Goal: Task Accomplishment & Management: Use online tool/utility

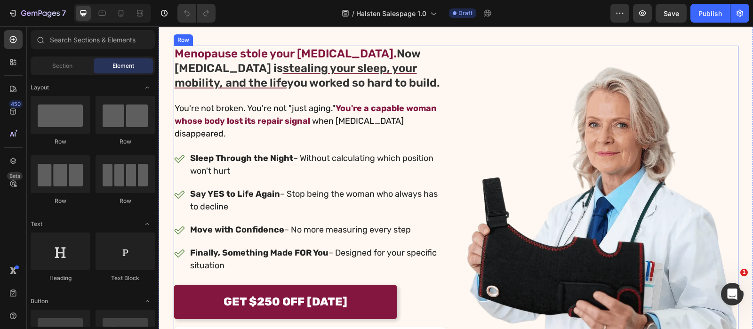
scroll to position [117, 0]
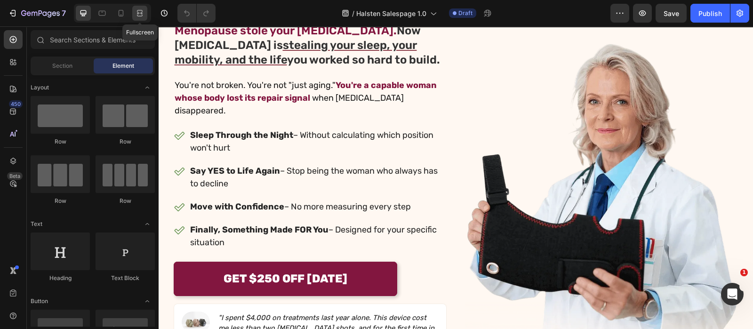
click at [143, 16] on icon at bounding box center [139, 12] width 9 height 9
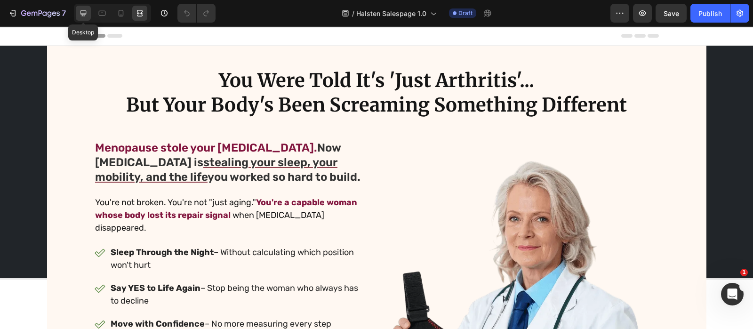
click at [80, 13] on icon at bounding box center [83, 13] width 6 height 6
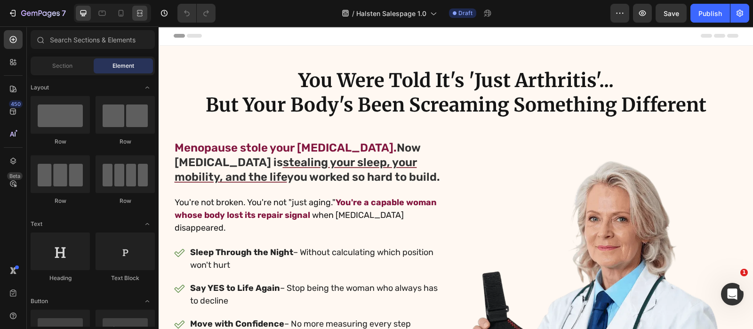
click at [141, 20] on div at bounding box center [139, 13] width 15 height 15
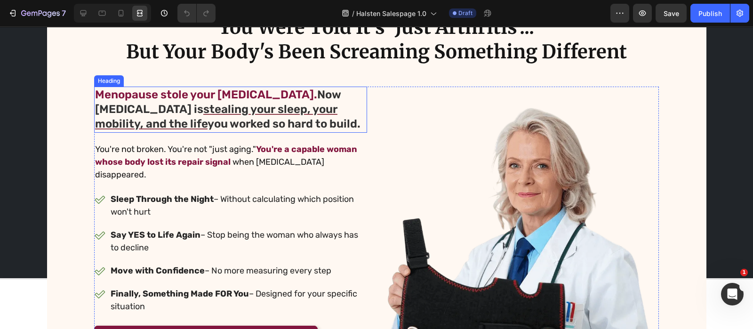
scroll to position [58, 0]
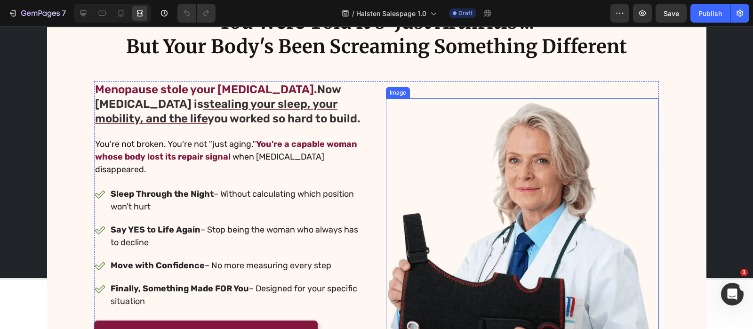
click at [388, 126] on img at bounding box center [522, 251] width 273 height 307
click at [374, 125] on div "Menopause stole your estrogen. Now gluteal tendinopathy is stealing your sleep,…" at bounding box center [376, 251] width 564 height 341
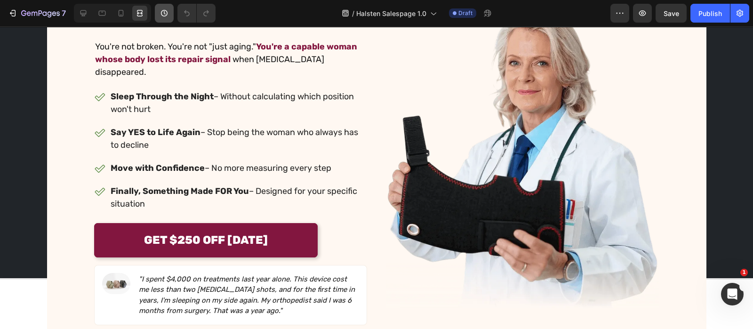
scroll to position [301, 0]
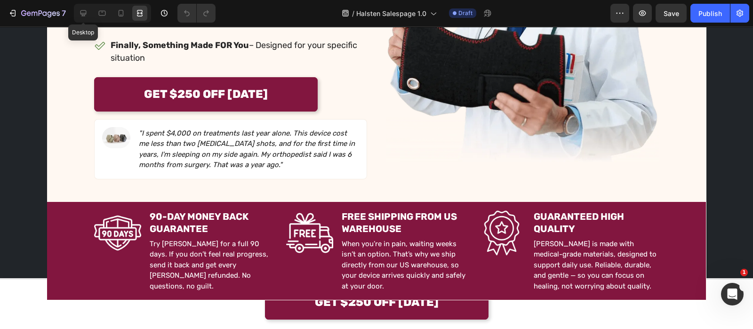
click at [82, 14] on icon at bounding box center [83, 12] width 9 height 9
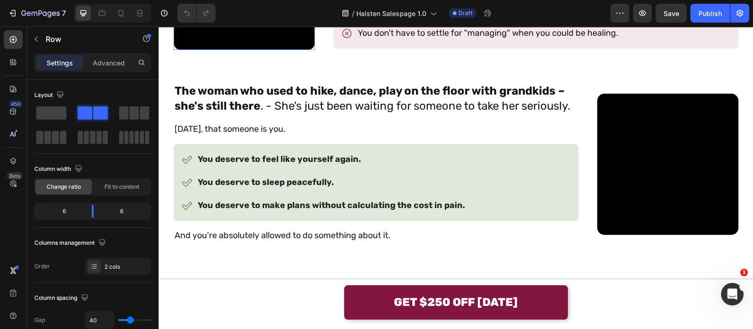
scroll to position [772, 0]
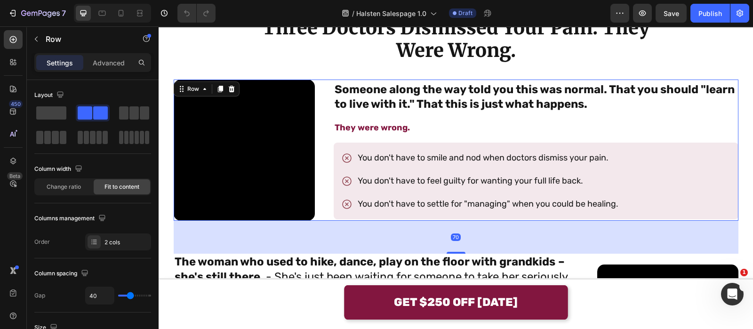
scroll to position [537, 0]
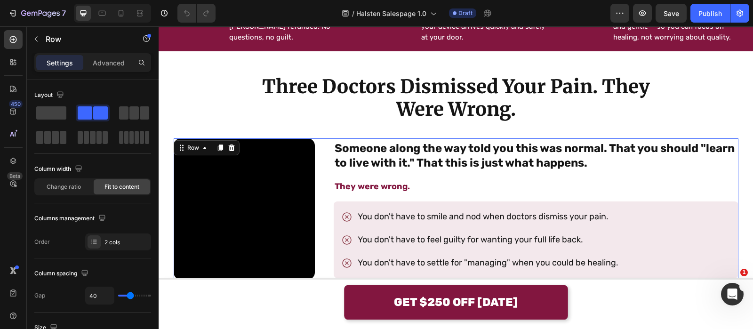
click at [455, 93] on h2 "Three Doctors Dismissed Your Pain. They Were Wrong." at bounding box center [455, 97] width 405 height 47
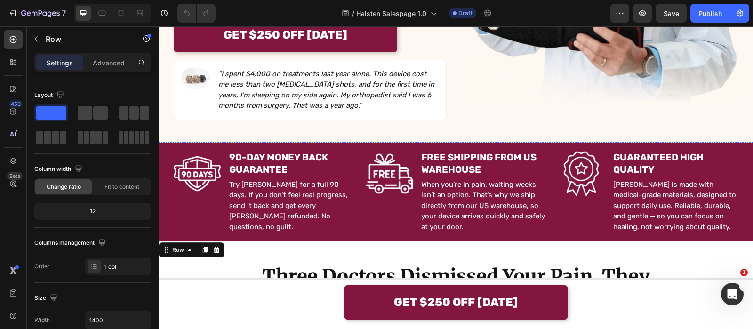
scroll to position [360, 0]
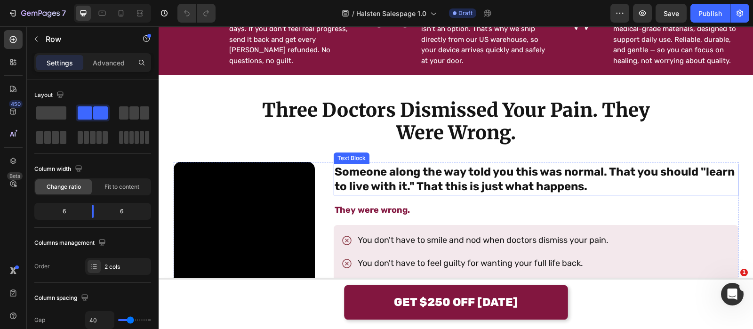
scroll to position [511, 0]
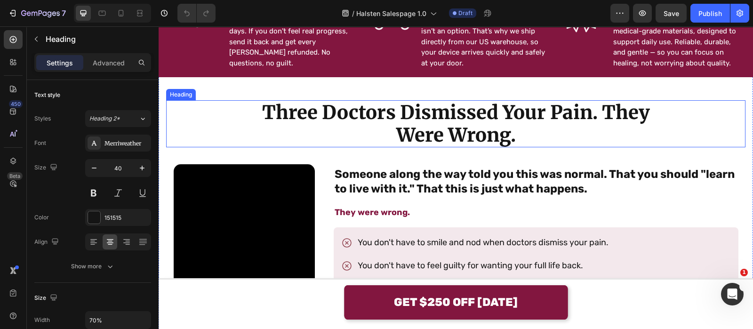
click at [413, 116] on h2 "Three Doctors Dismissed Your Pain. They Were Wrong." at bounding box center [455, 123] width 405 height 47
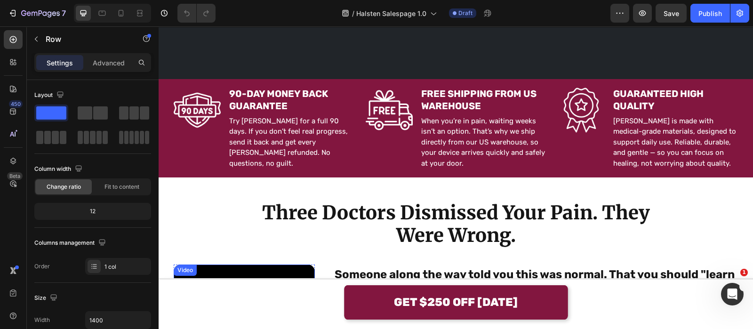
scroll to position [578, 0]
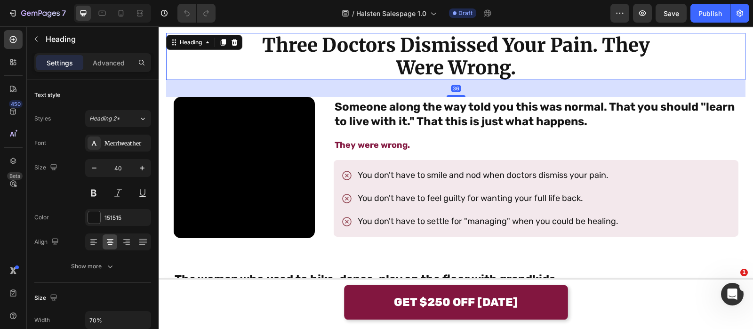
click at [438, 70] on h2 "Three Doctors Dismissed Your Pain. They Were Wrong." at bounding box center [455, 56] width 405 height 47
click at [438, 70] on p "Three Doctors Dismissed Your Pain. They Were Wrong." at bounding box center [456, 56] width 404 height 45
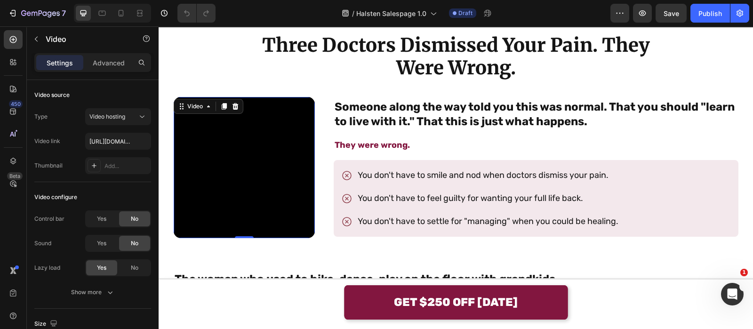
click at [315, 156] on video at bounding box center [244, 167] width 141 height 141
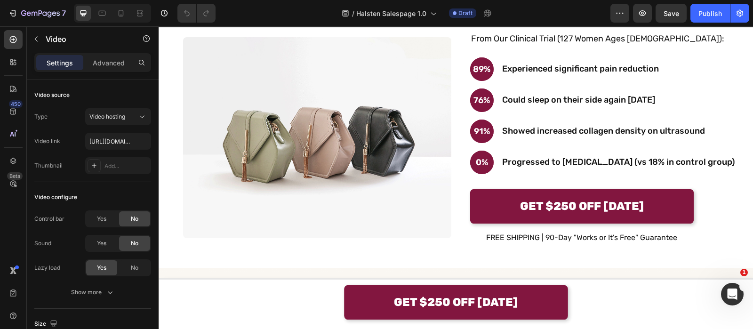
scroll to position [2826, 0]
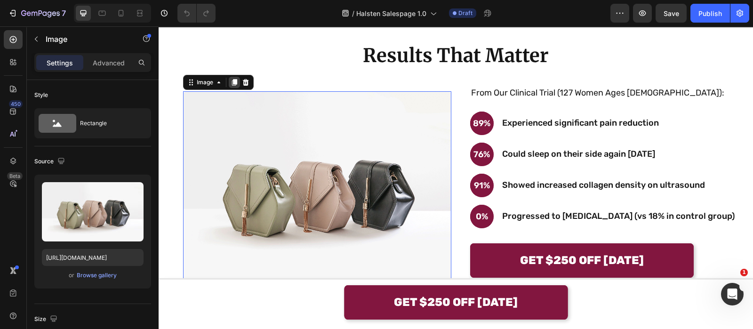
click at [229, 83] on div at bounding box center [234, 82] width 11 height 11
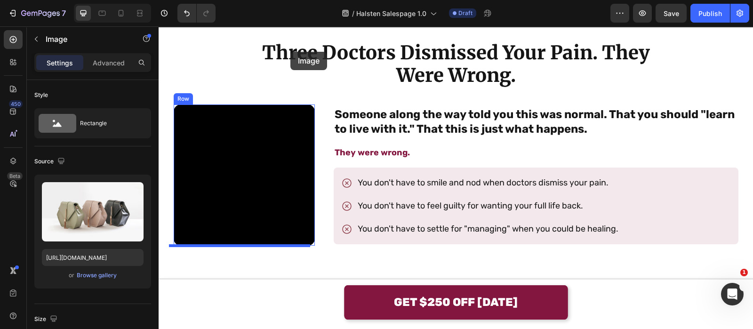
scroll to position [520, 0]
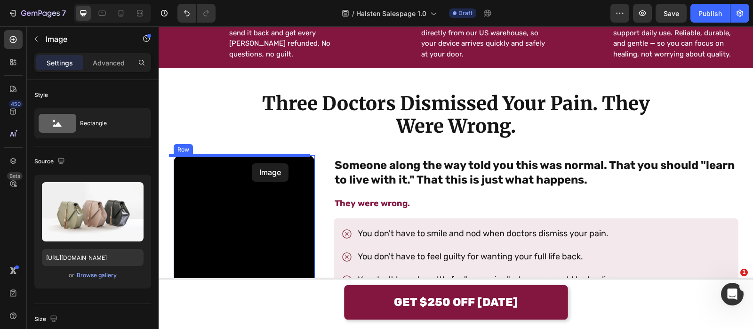
drag, startPoint x: 195, startPoint y: 151, endPoint x: 252, endPoint y: 163, distance: 57.8
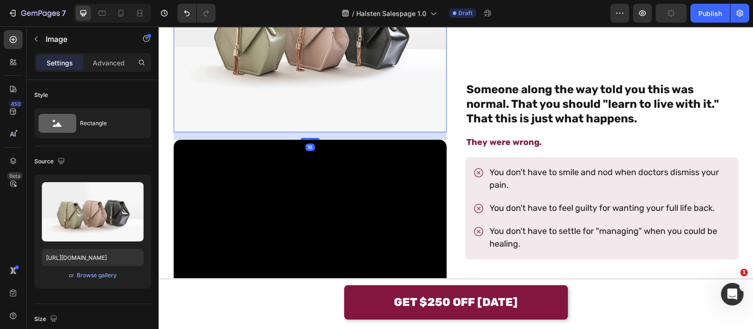
scroll to position [747, 0]
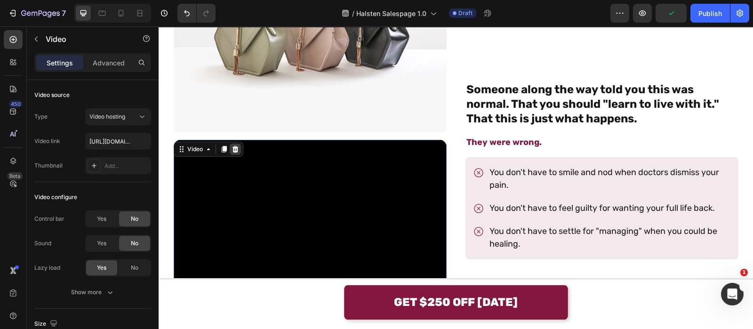
click at [232, 148] on icon at bounding box center [235, 149] width 6 height 7
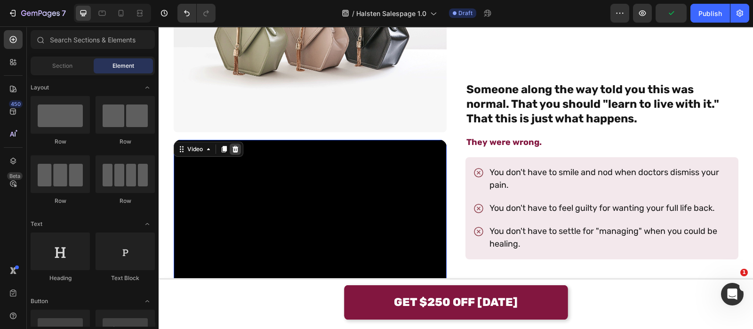
scroll to position [607, 0]
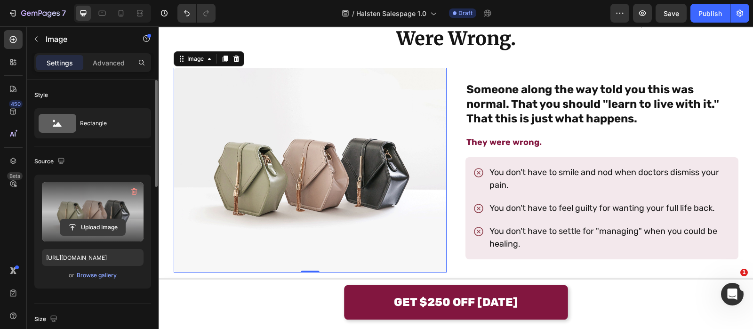
click at [94, 220] on input "file" at bounding box center [92, 227] width 65 height 16
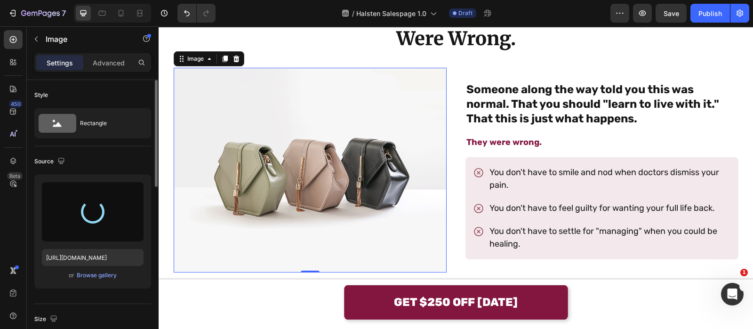
type input "[URL][DOMAIN_NAME]"
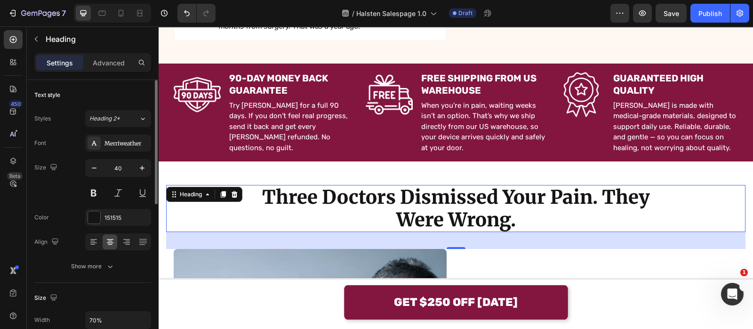
scroll to position [436, 0]
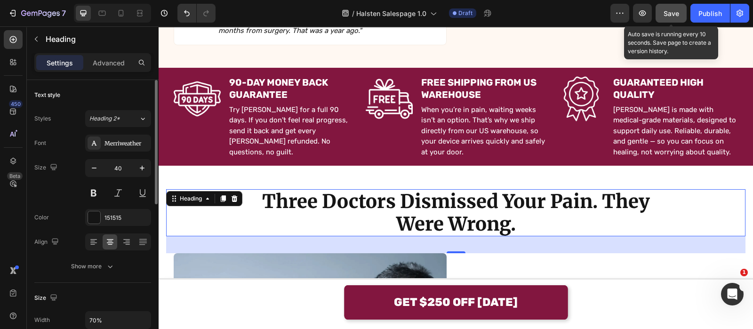
click at [656, 9] on button "Save" at bounding box center [670, 13] width 31 height 19
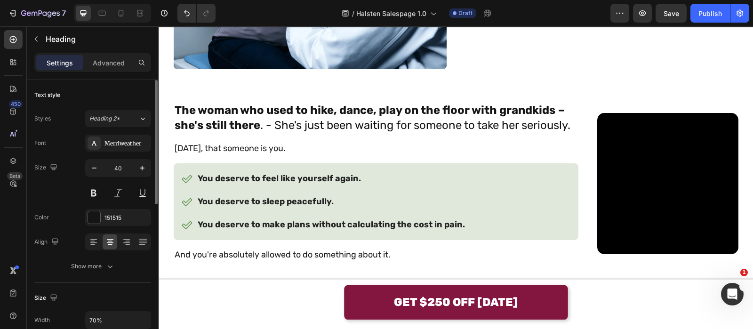
scroll to position [882, 0]
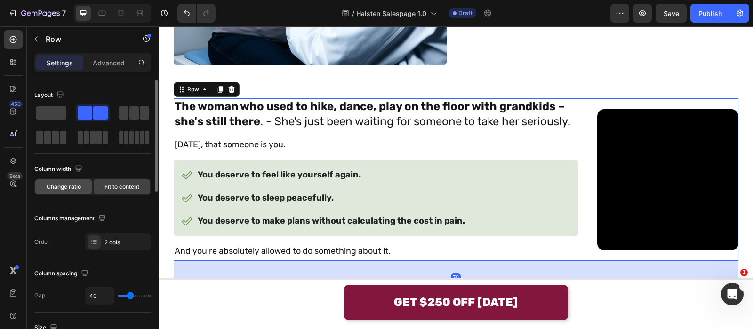
click at [64, 182] on div "Change ratio" at bounding box center [63, 186] width 56 height 15
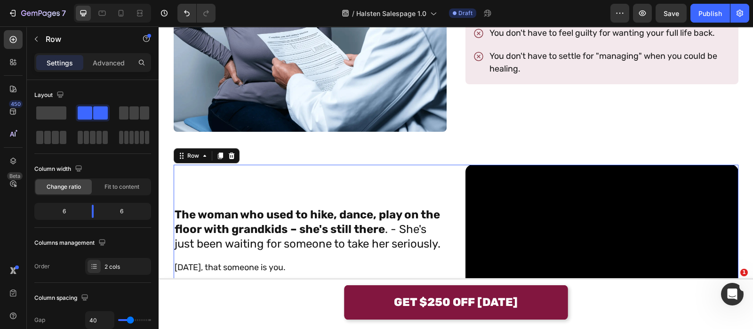
scroll to position [726, 0]
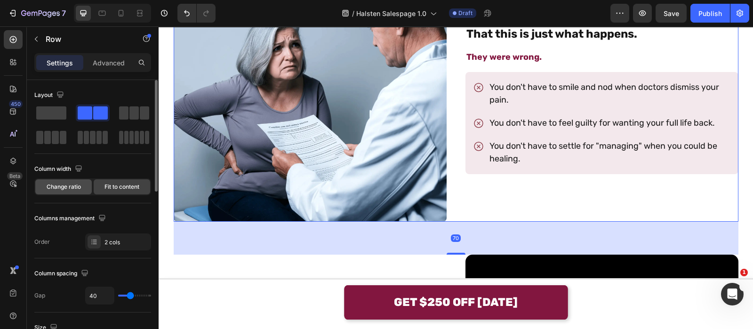
click at [73, 185] on span "Change ratio" at bounding box center [64, 186] width 34 height 8
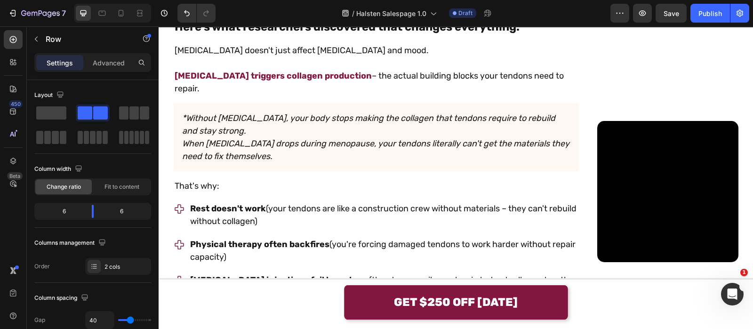
scroll to position [1336, 0]
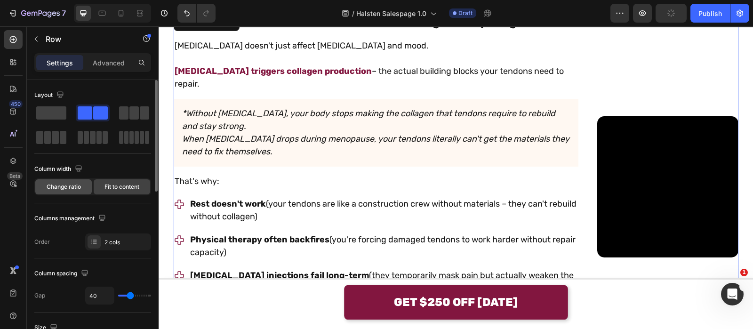
drag, startPoint x: 61, startPoint y: 185, endPoint x: 109, endPoint y: 158, distance: 55.0
click at [61, 185] on span "Change ratio" at bounding box center [64, 186] width 34 height 8
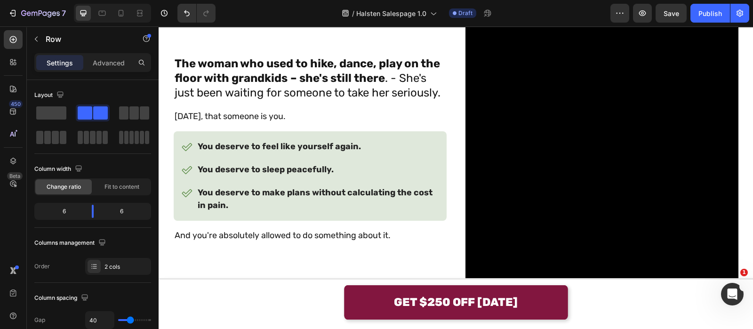
scroll to position [926, 0]
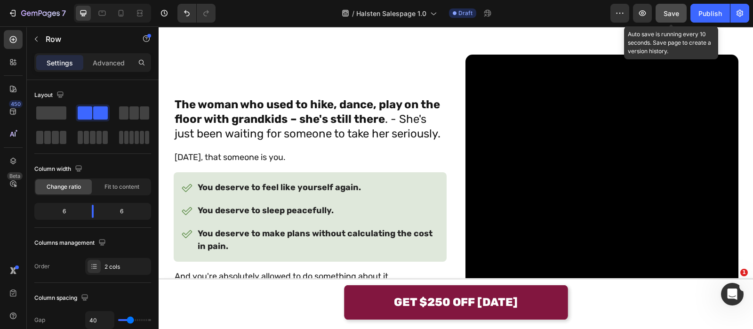
drag, startPoint x: 668, startPoint y: 21, endPoint x: 408, endPoint y: 31, distance: 260.3
click at [668, 21] on button "Save" at bounding box center [670, 13] width 31 height 19
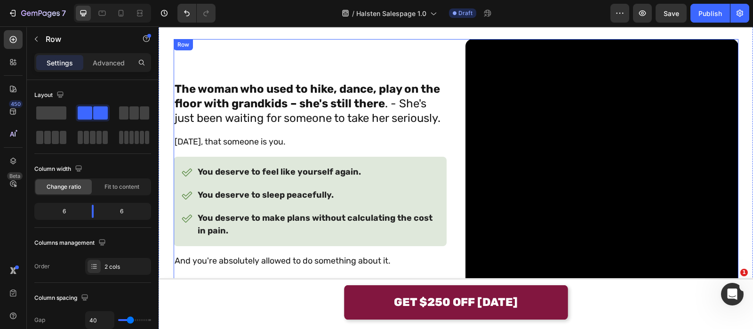
scroll to position [946, 0]
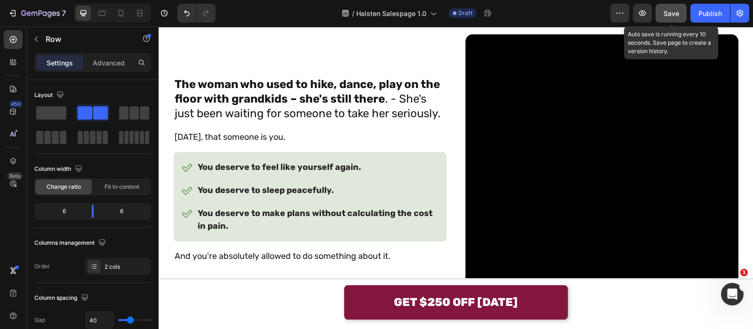
click at [658, 10] on button "Save" at bounding box center [670, 13] width 31 height 19
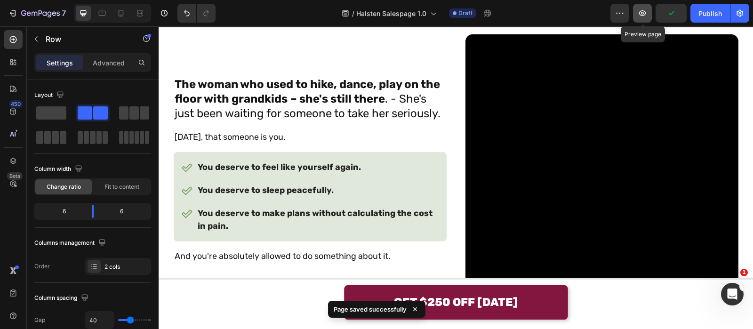
click at [647, 11] on button "button" at bounding box center [642, 13] width 19 height 19
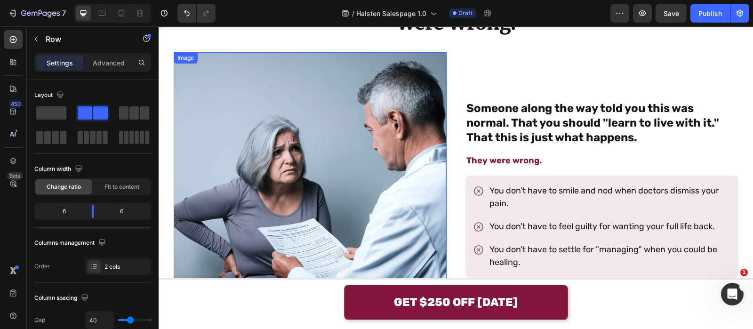
scroll to position [476, 0]
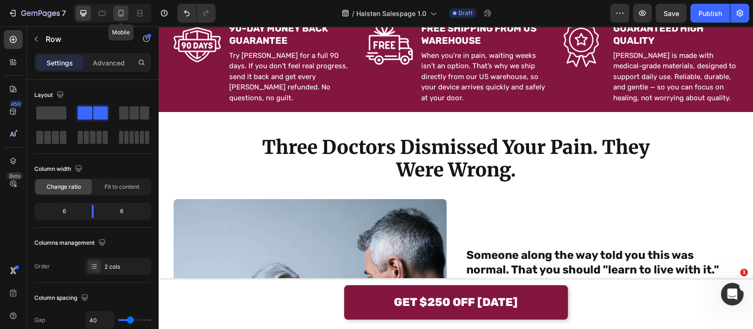
click at [122, 17] on icon at bounding box center [120, 12] width 9 height 9
type input "24"
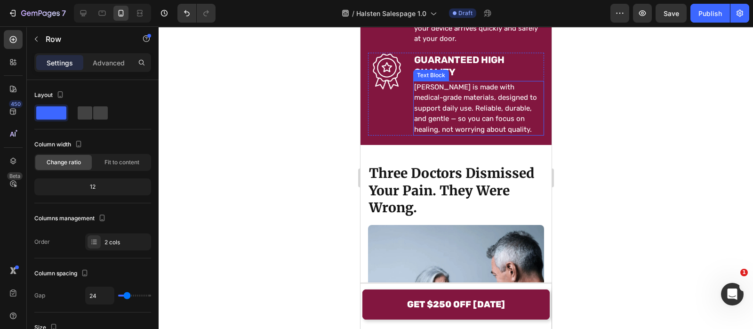
scroll to position [1049, 0]
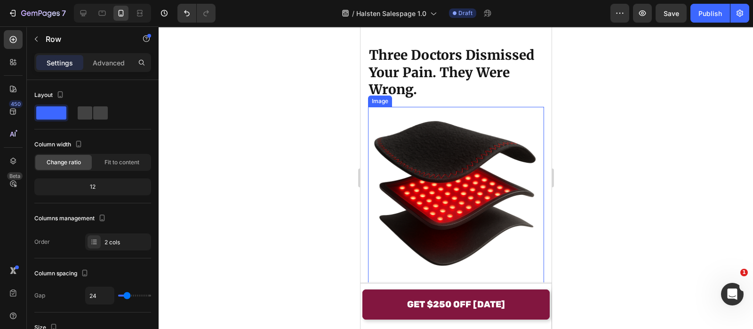
click at [425, 148] on img at bounding box center [455, 195] width 176 height 176
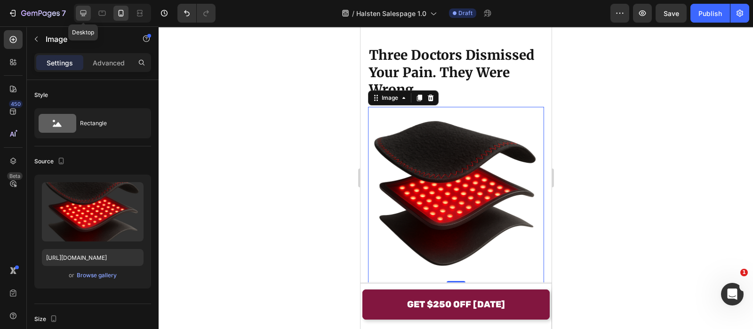
click at [83, 15] on icon at bounding box center [83, 12] width 9 height 9
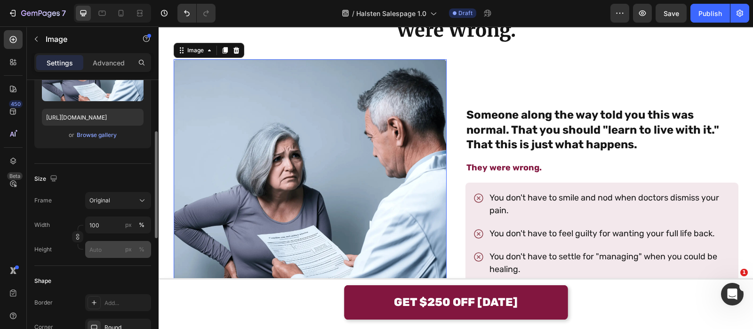
scroll to position [137, 0]
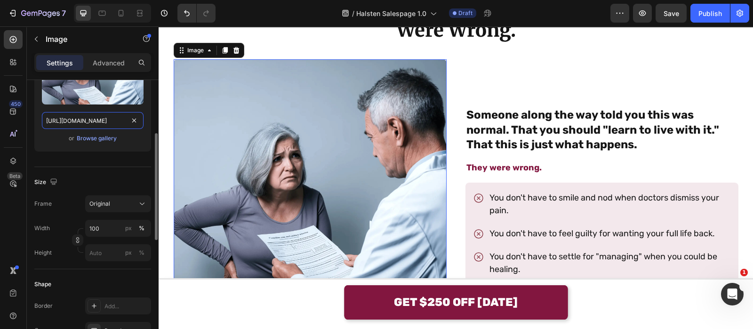
click at [110, 120] on input "[URL][DOMAIN_NAME]" at bounding box center [93, 120] width 102 height 17
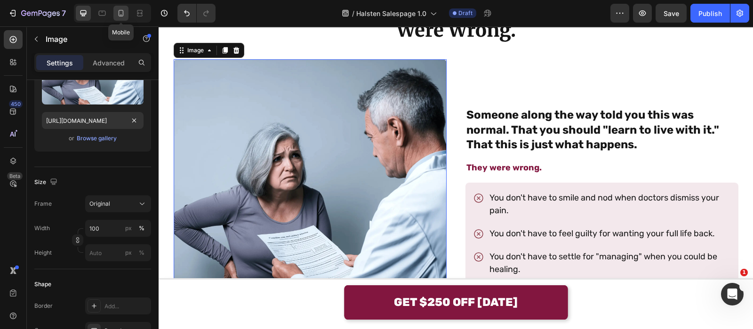
click at [116, 19] on div at bounding box center [120, 13] width 15 height 15
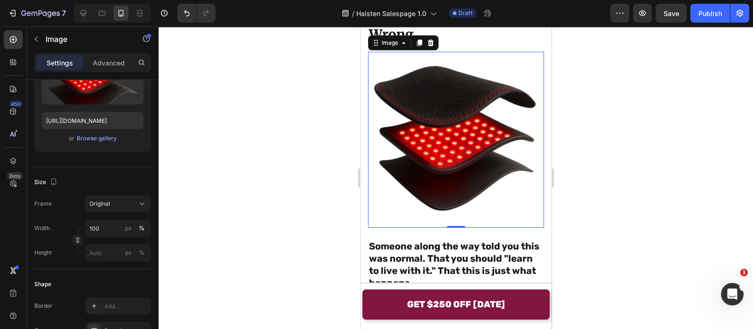
scroll to position [971, 0]
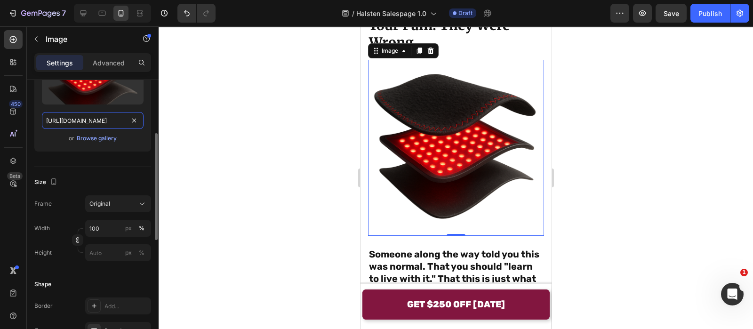
paste input "fbc59821-bdcc-4168-9a43-11daa33f6a85.webp"
click at [108, 126] on input "[URL][DOMAIN_NAME]" at bounding box center [93, 120] width 102 height 17
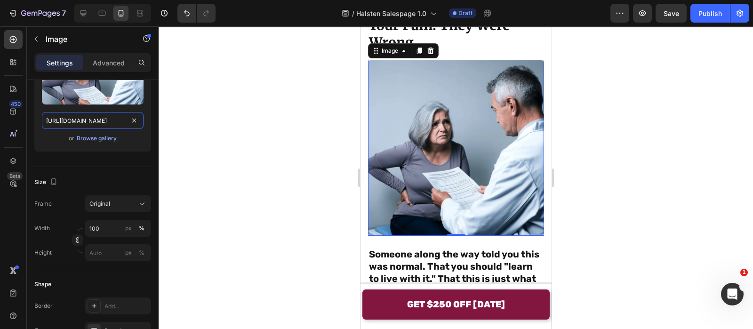
scroll to position [0, 290]
type input "[URL][DOMAIN_NAME]"
click at [261, 130] on div at bounding box center [455, 177] width 594 height 302
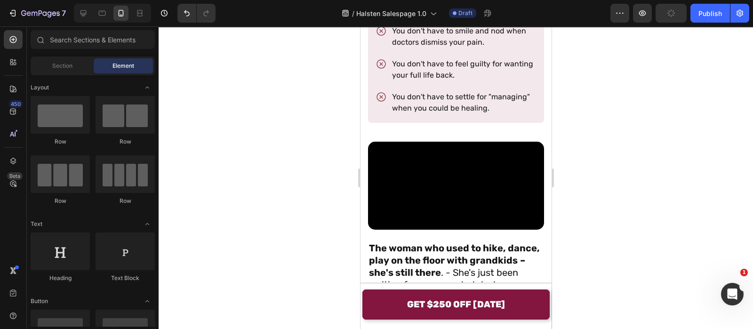
scroll to position [1435, 0]
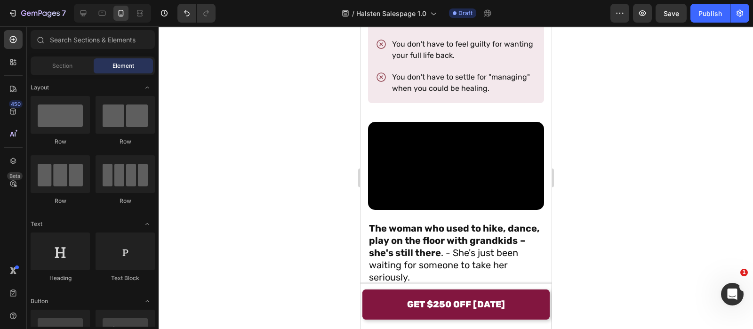
click at [285, 151] on div at bounding box center [455, 177] width 594 height 302
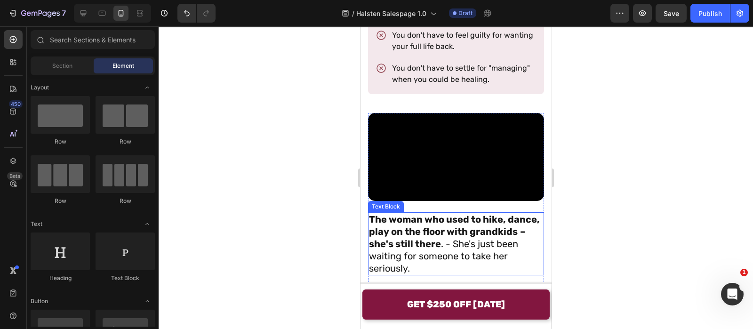
scroll to position [1439, 0]
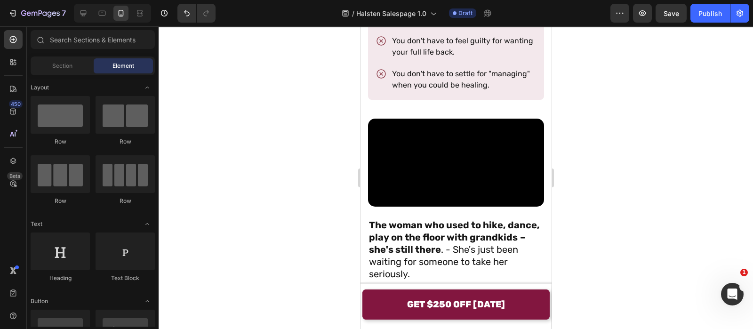
click at [296, 113] on div at bounding box center [455, 177] width 594 height 302
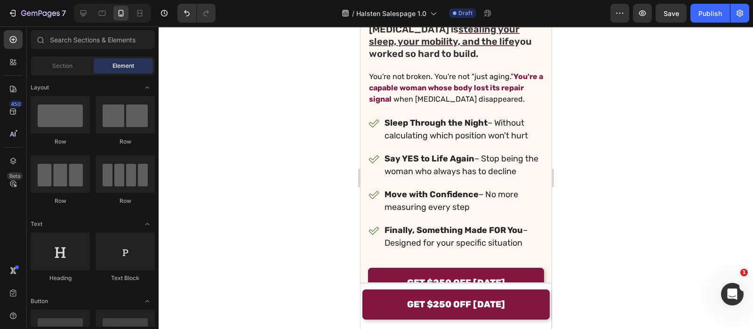
scroll to position [130, 0]
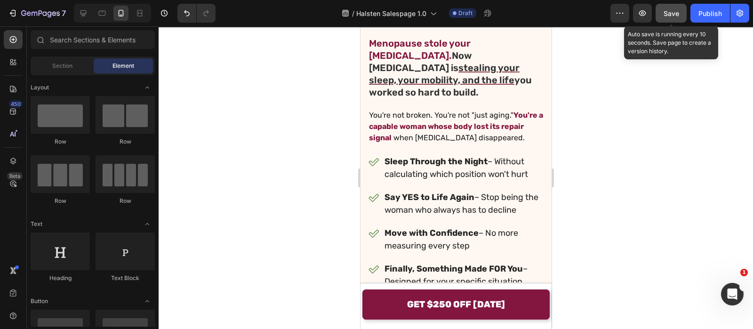
click at [664, 17] on div "Save" at bounding box center [671, 13] width 16 height 10
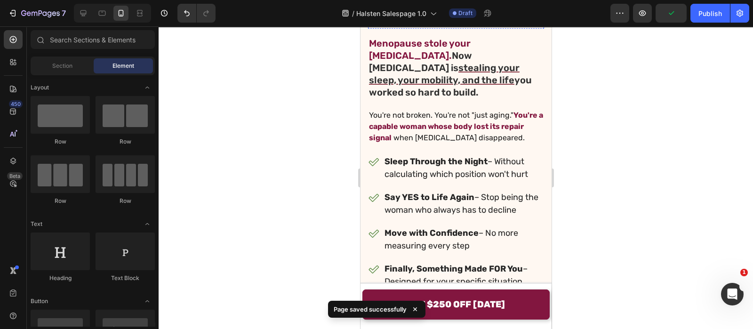
scroll to position [0, 0]
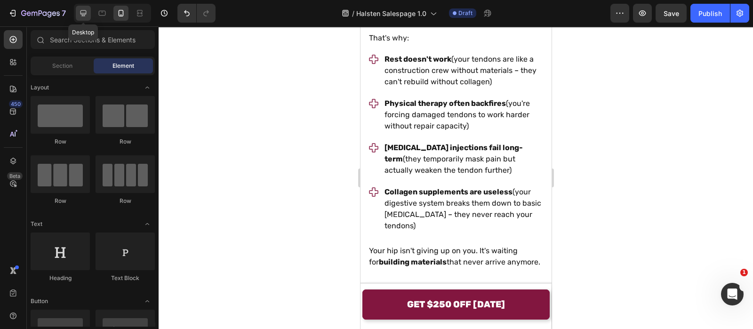
click at [79, 11] on icon at bounding box center [83, 12] width 9 height 9
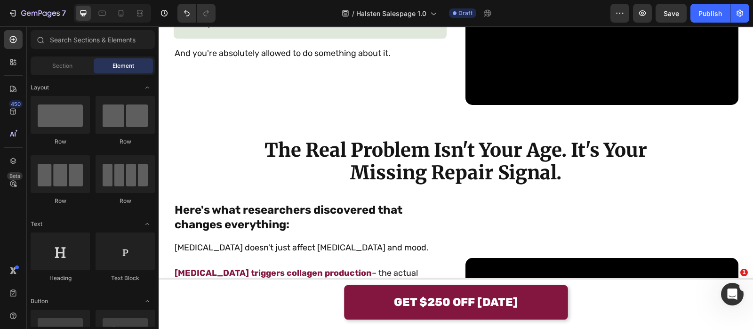
scroll to position [1647, 0]
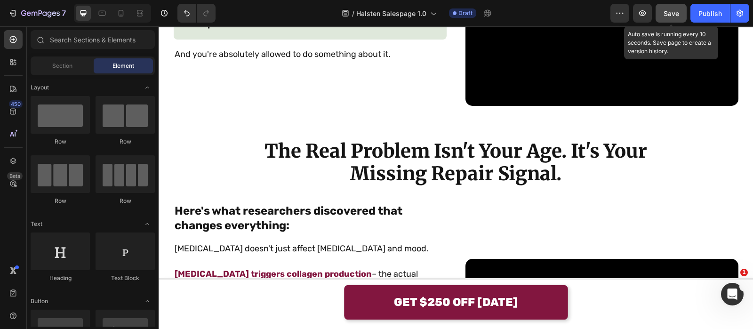
drag, startPoint x: 671, startPoint y: 17, endPoint x: 489, endPoint y: 19, distance: 182.0
click at [671, 17] on div "Save" at bounding box center [671, 13] width 16 height 10
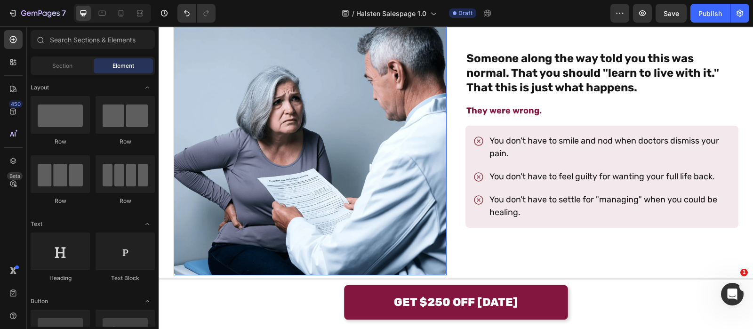
scroll to position [673, 0]
click at [125, 13] on icon at bounding box center [120, 12] width 9 height 9
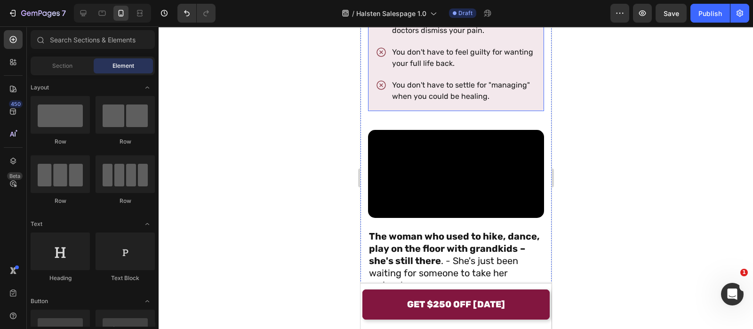
scroll to position [1433, 0]
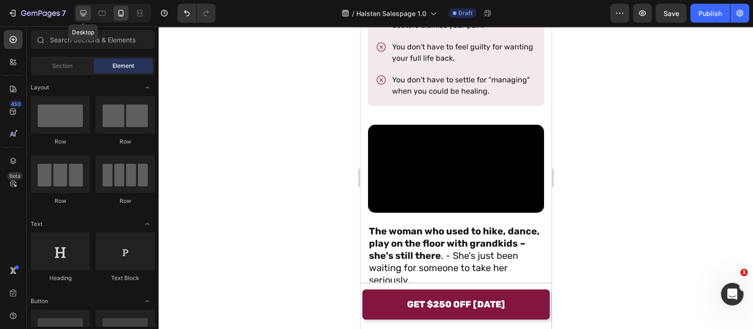
click at [86, 13] on icon at bounding box center [83, 13] width 6 height 6
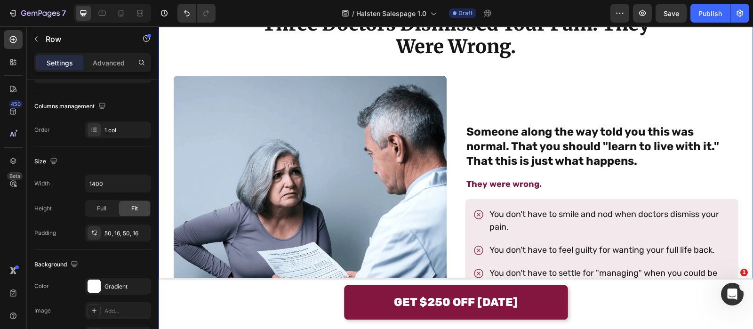
scroll to position [599, 0]
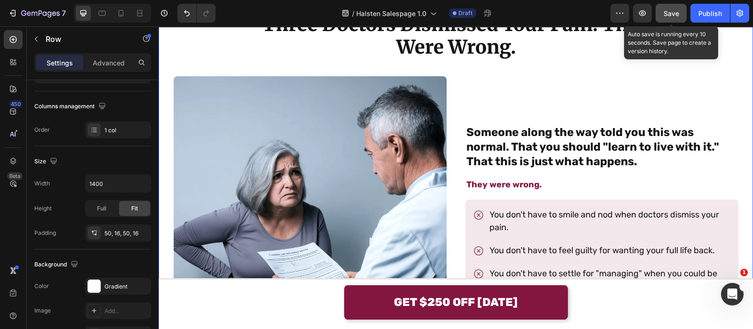
click at [666, 17] on div "Save" at bounding box center [671, 13] width 16 height 10
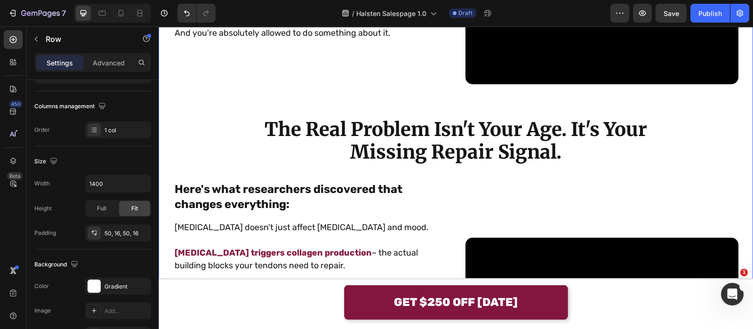
scroll to position [1281, 0]
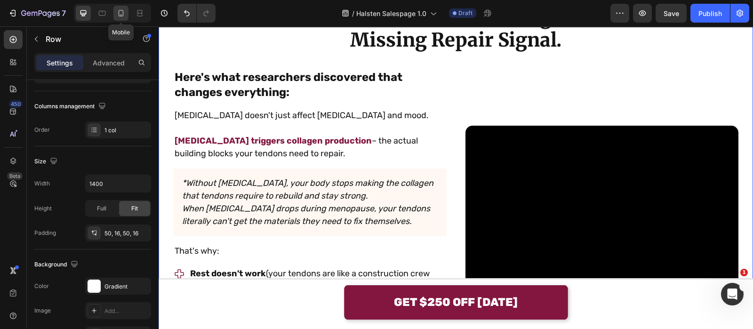
click at [119, 14] on icon at bounding box center [120, 12] width 9 height 9
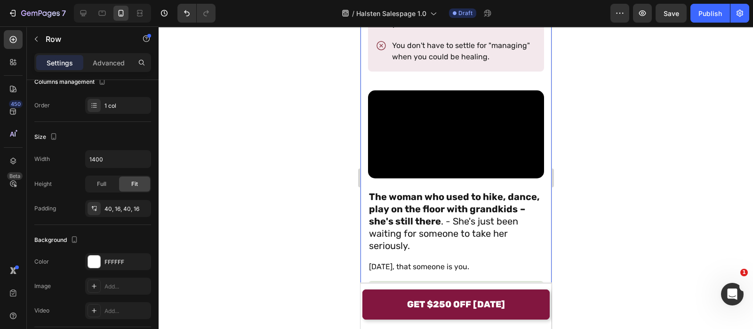
scroll to position [1154, 0]
click at [84, 10] on icon at bounding box center [83, 12] width 9 height 9
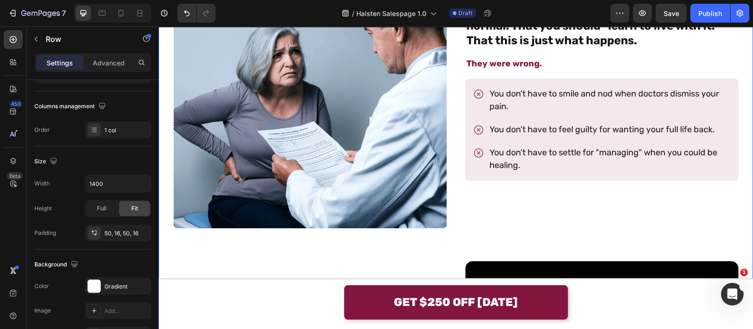
scroll to position [718, 0]
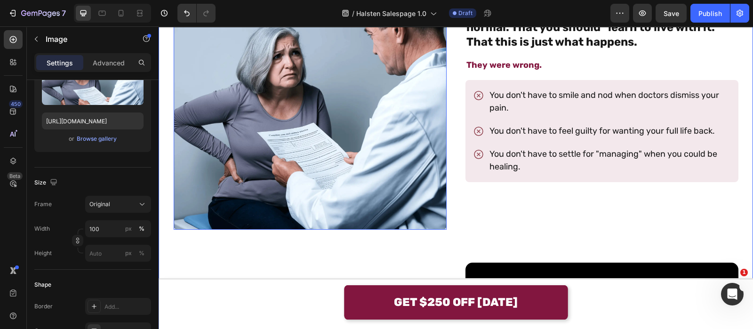
click at [316, 140] on img at bounding box center [310, 93] width 273 height 273
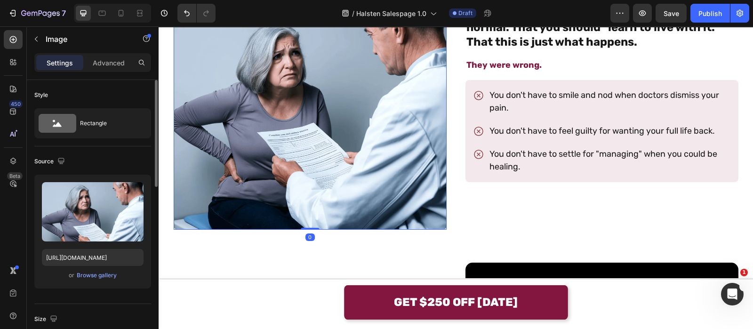
scroll to position [611, 0]
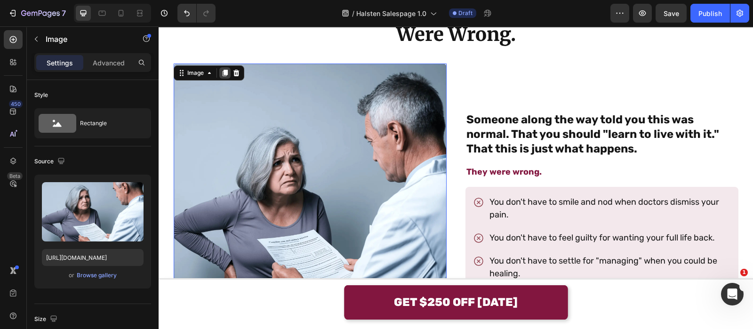
click at [222, 71] on icon at bounding box center [224, 73] width 5 height 7
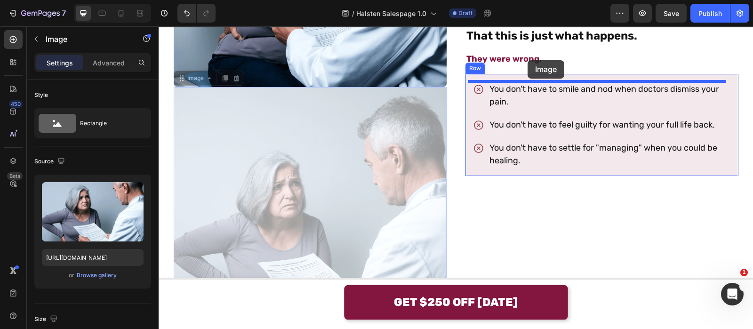
scroll to position [651, 0]
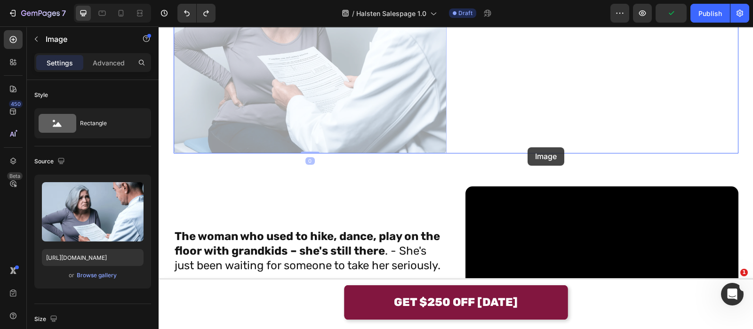
scroll to position [1070, 0]
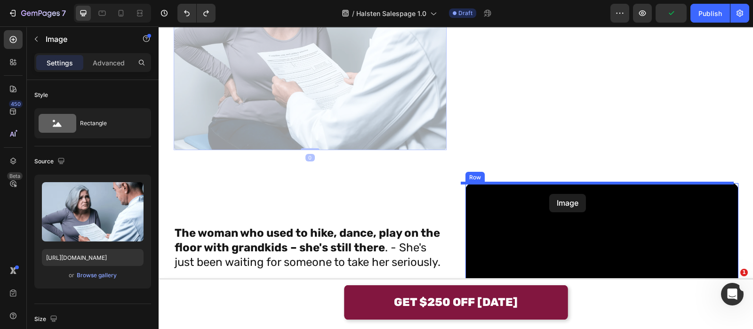
drag, startPoint x: 199, startPoint y: 101, endPoint x: 549, endPoint y: 196, distance: 362.9
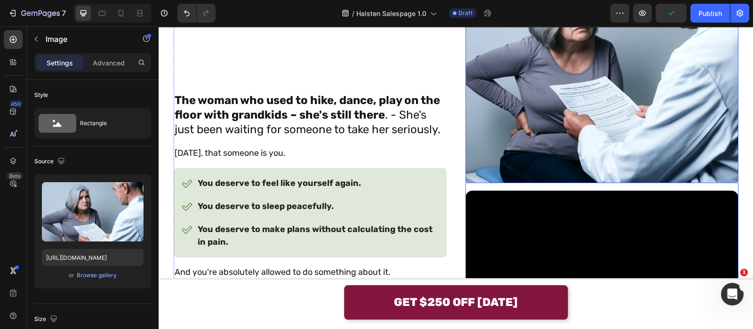
scroll to position [1188, 0]
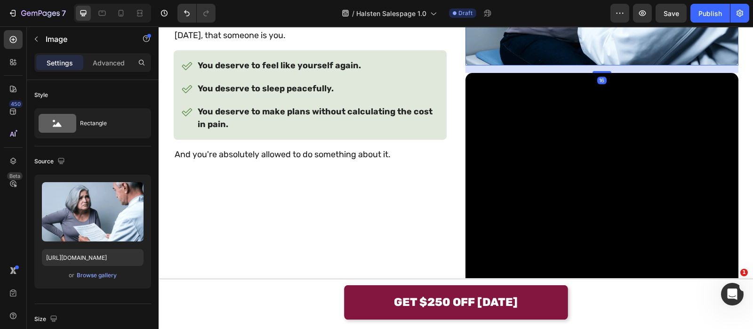
click at [564, 162] on video at bounding box center [601, 209] width 273 height 273
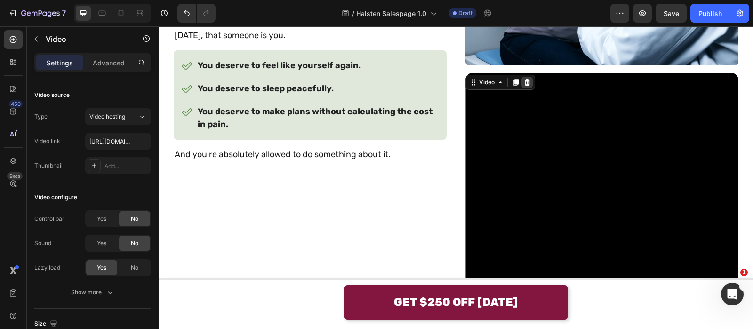
click at [523, 79] on icon at bounding box center [527, 83] width 8 height 8
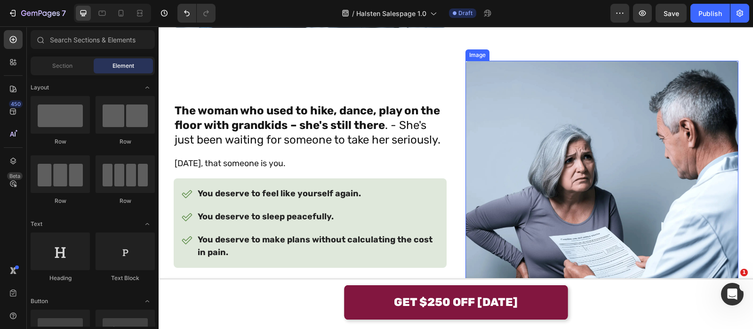
scroll to position [930, 0]
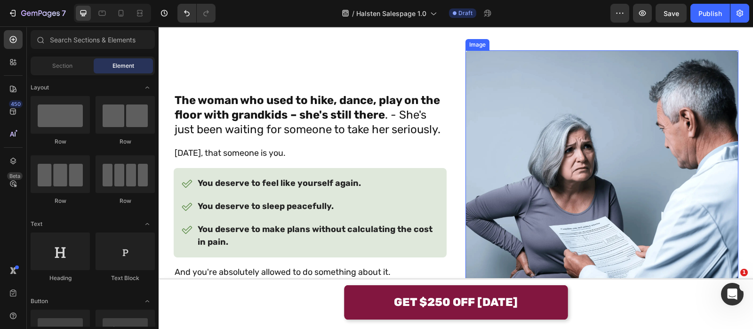
drag, startPoint x: 505, startPoint y: 117, endPoint x: 486, endPoint y: 117, distance: 18.8
click at [506, 118] on img at bounding box center [601, 186] width 273 height 273
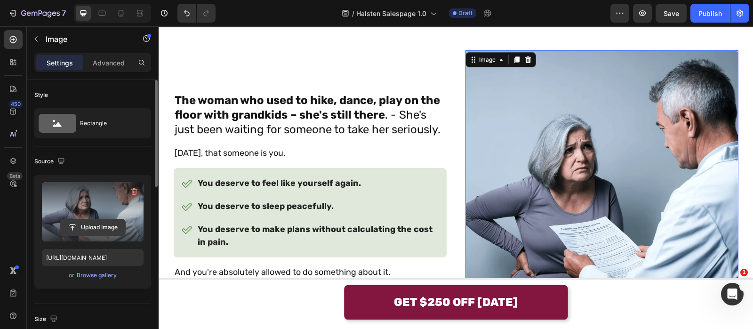
click at [111, 225] on input "file" at bounding box center [92, 227] width 65 height 16
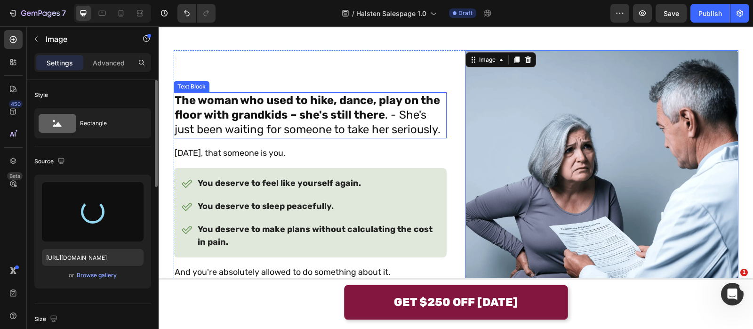
type input "[URL][DOMAIN_NAME]"
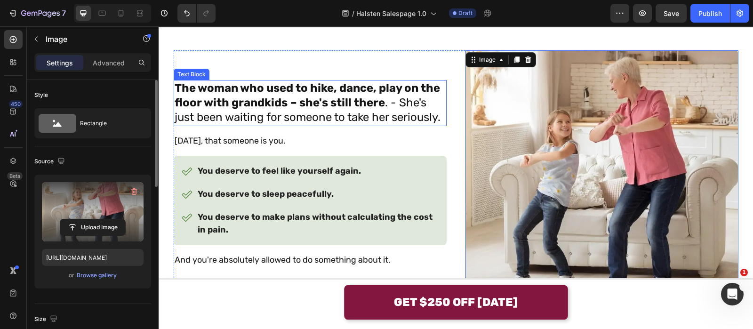
click at [416, 97] on p "The woman who used to hike, dance, play on the floor with grandkids – she's sti…" at bounding box center [309, 103] width 271 height 44
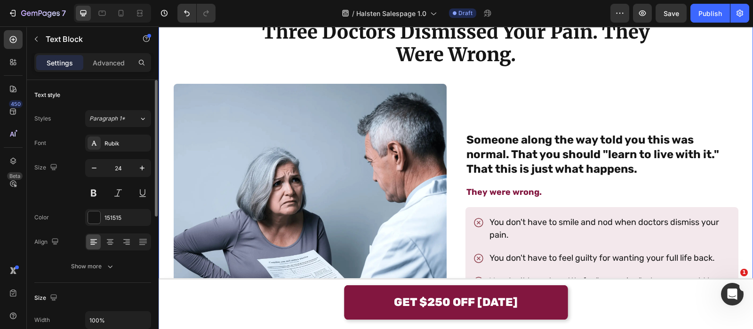
scroll to position [519, 0]
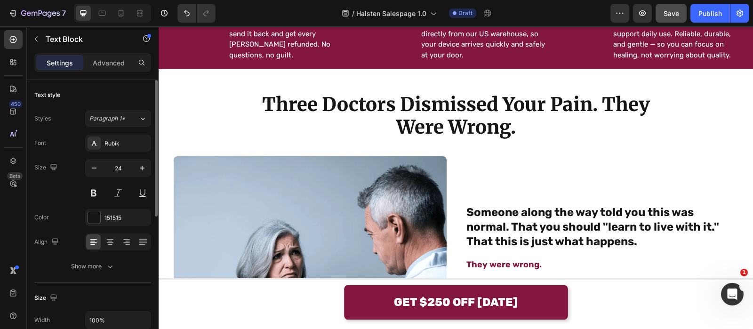
click at [672, 17] on div "Save" at bounding box center [671, 13] width 16 height 10
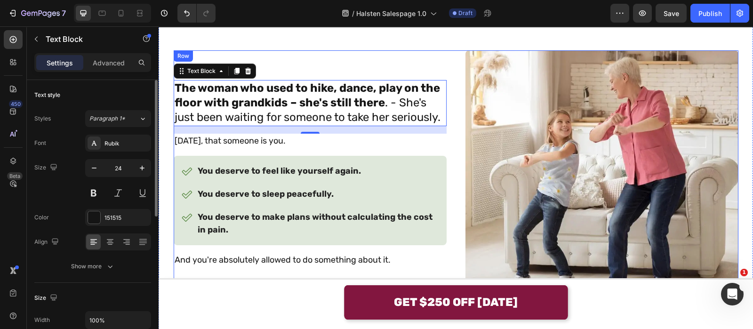
scroll to position [695, 0]
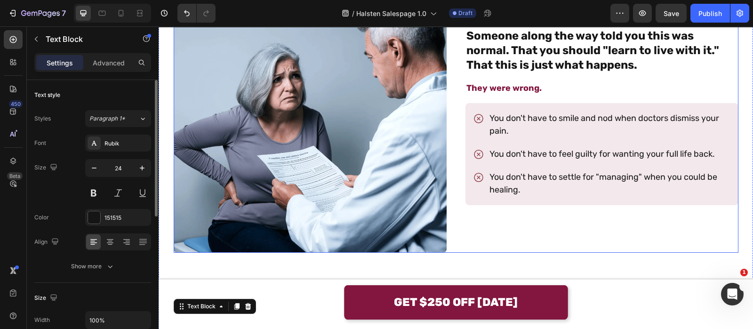
click at [450, 67] on div "Someone along the way told you this was normal. That you should "learn to live …" at bounding box center [456, 116] width 564 height 273
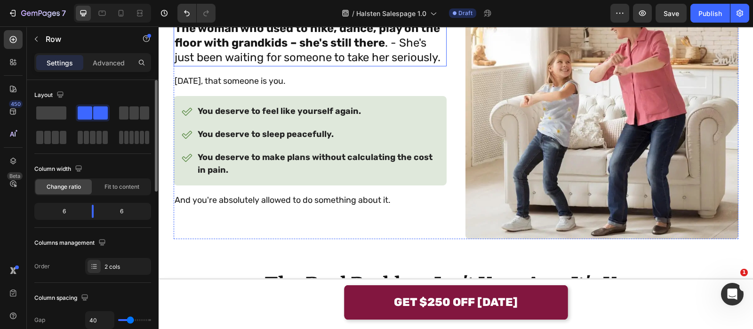
scroll to position [1012, 0]
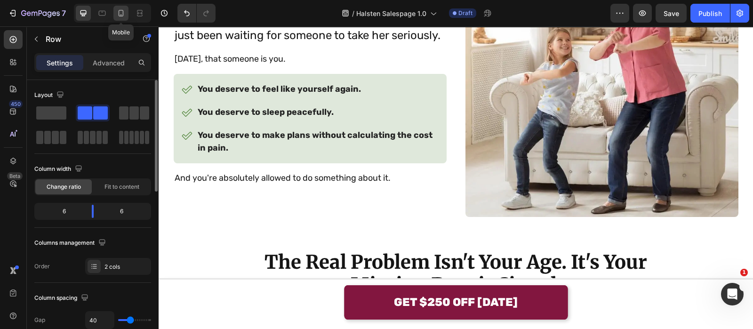
click at [119, 15] on icon at bounding box center [120, 12] width 9 height 9
type input "24"
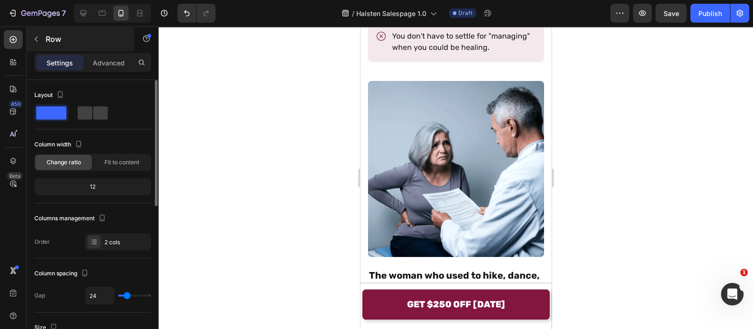
scroll to position [978, 0]
click at [85, 11] on icon at bounding box center [83, 12] width 9 height 9
type input "40"
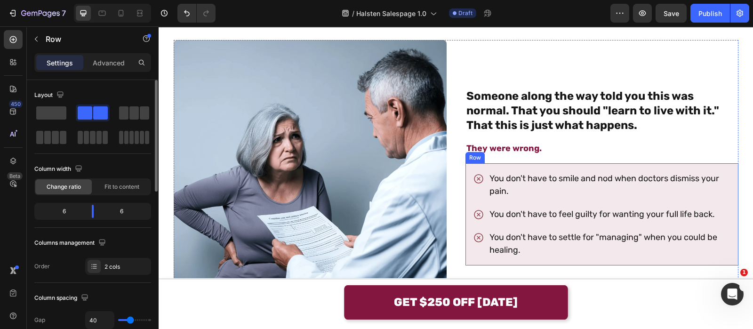
click at [480, 132] on strong "Someone along the way told you this was normal. That you should "learn to live …" at bounding box center [592, 110] width 253 height 42
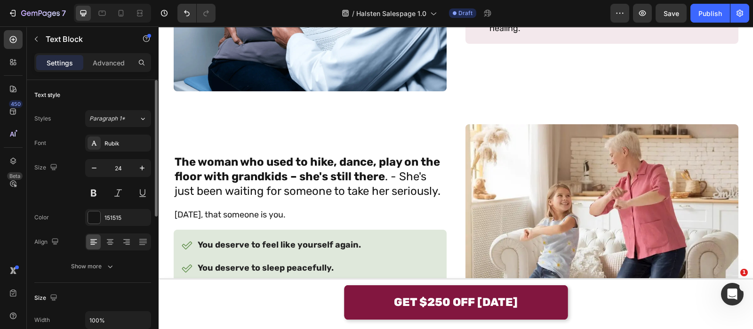
scroll to position [859, 0]
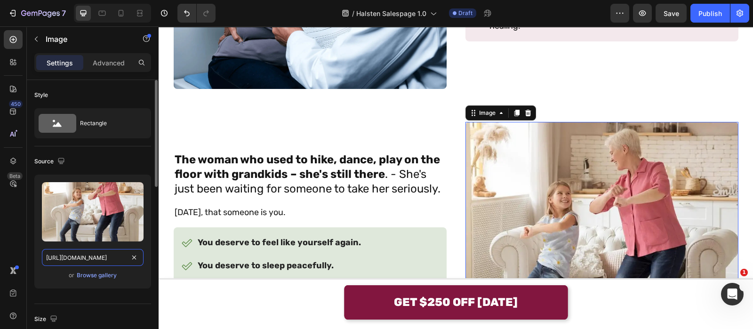
click at [80, 249] on input "[URL][DOMAIN_NAME]" at bounding box center [93, 257] width 102 height 17
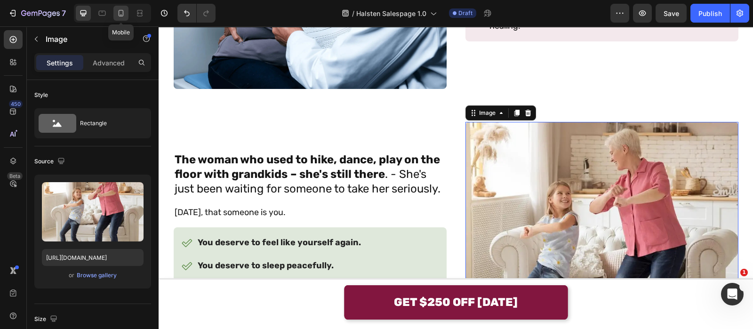
click at [117, 20] on div at bounding box center [120, 13] width 15 height 15
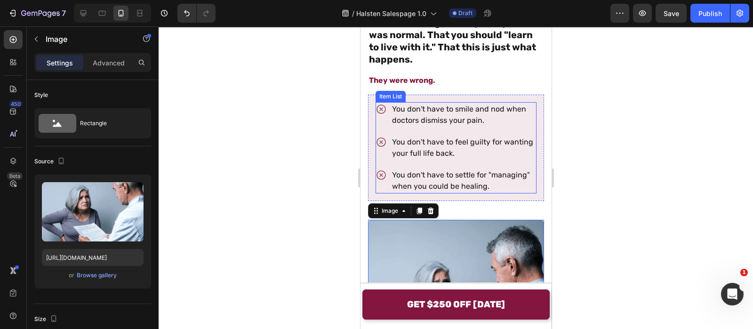
scroll to position [840, 0]
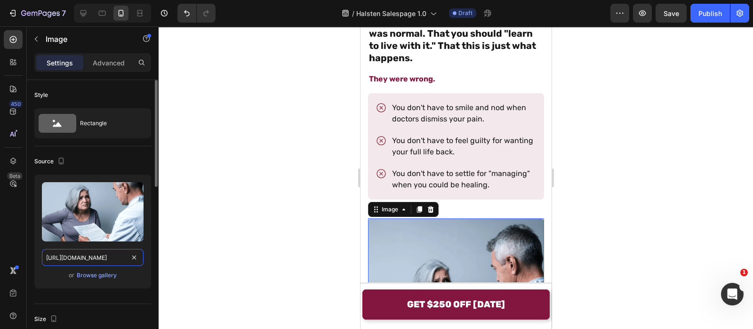
paste input "eee19269-47d8-4503-896d-7bf36e6016b3"
click at [109, 259] on input "[URL][DOMAIN_NAME]" at bounding box center [93, 257] width 102 height 17
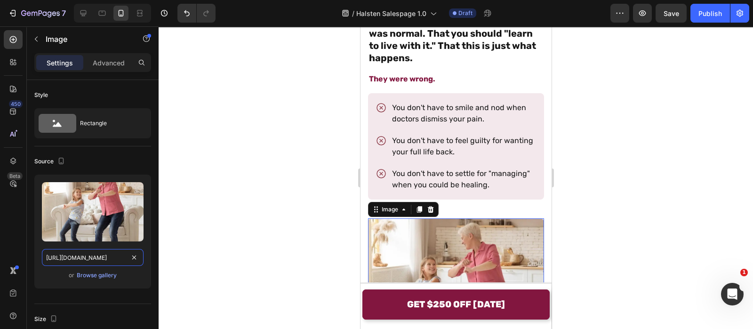
scroll to position [0, 294]
type input "[URL][DOMAIN_NAME]"
click at [203, 218] on div at bounding box center [455, 177] width 594 height 302
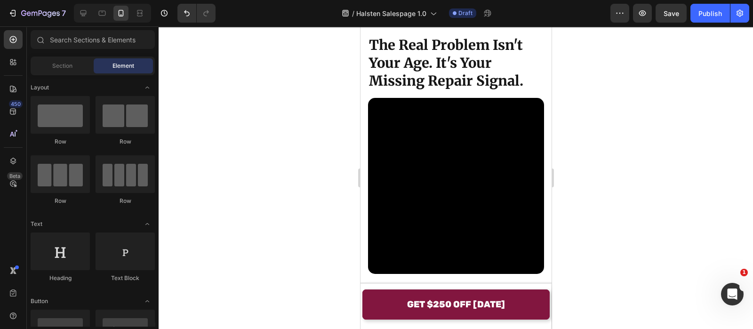
scroll to position [1932, 0]
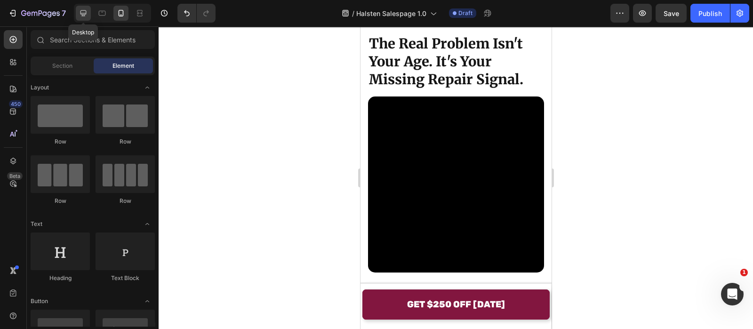
click at [88, 15] on div at bounding box center [83, 13] width 15 height 15
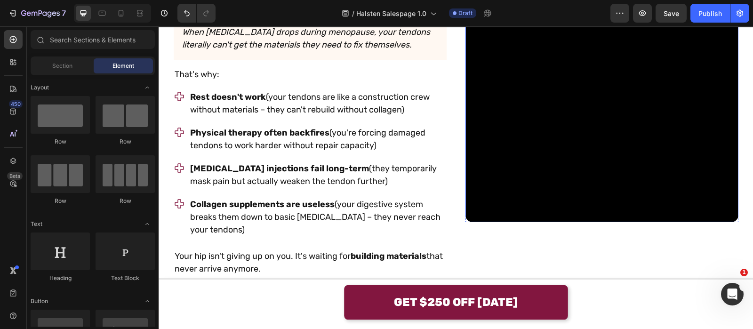
scroll to position [2101, 0]
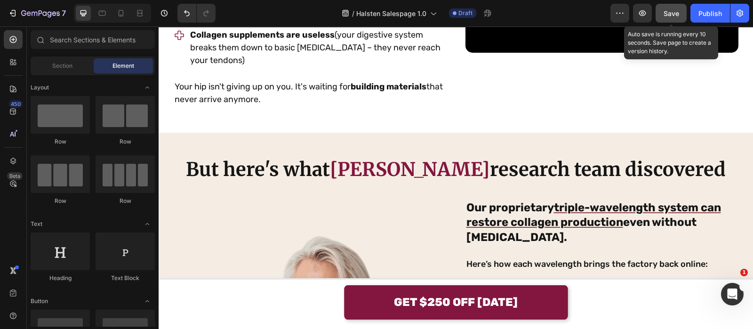
click at [666, 16] on span "Save" at bounding box center [671, 13] width 16 height 8
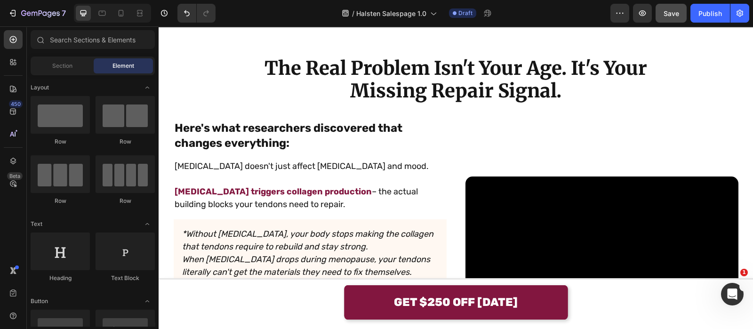
scroll to position [1207, 0]
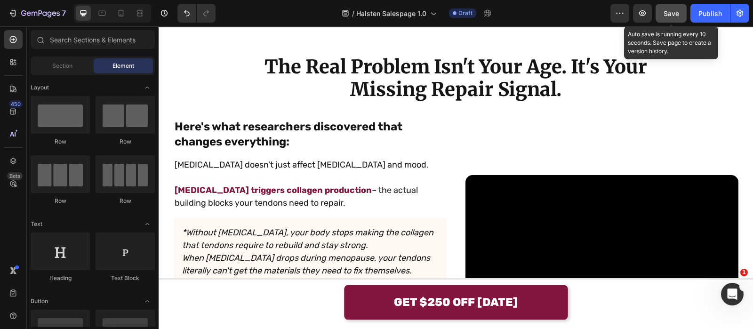
click at [666, 18] on button "Save" at bounding box center [670, 13] width 31 height 19
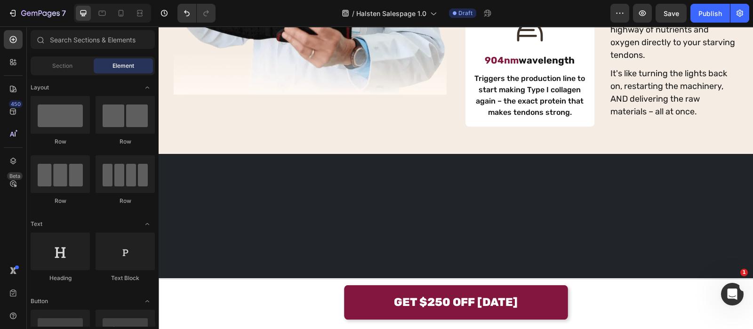
scroll to position [1642, 0]
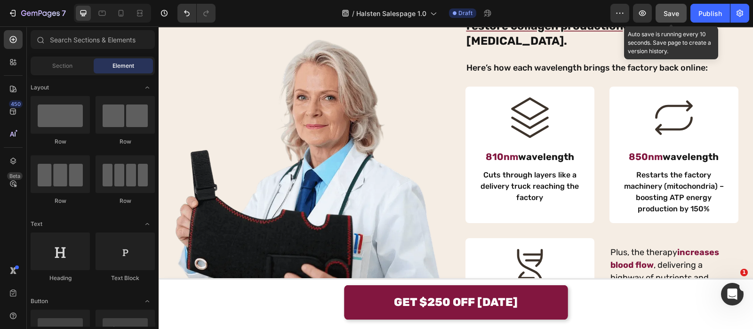
click at [658, 16] on button "Save" at bounding box center [670, 13] width 31 height 19
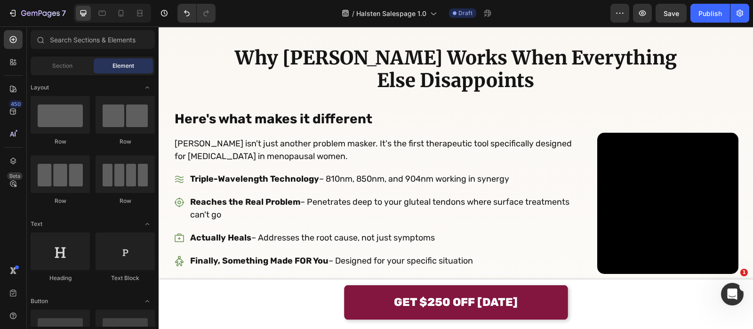
scroll to position [2991, 0]
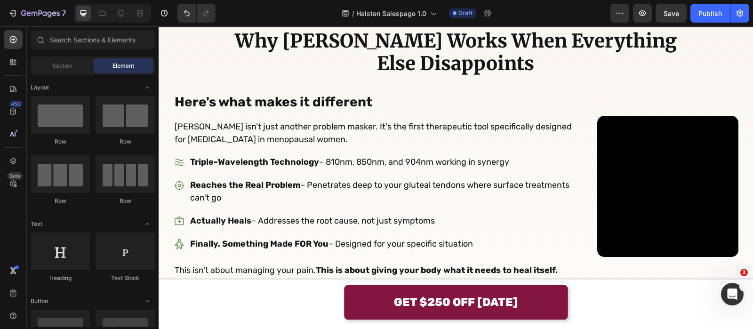
scroll to position [2968, 0]
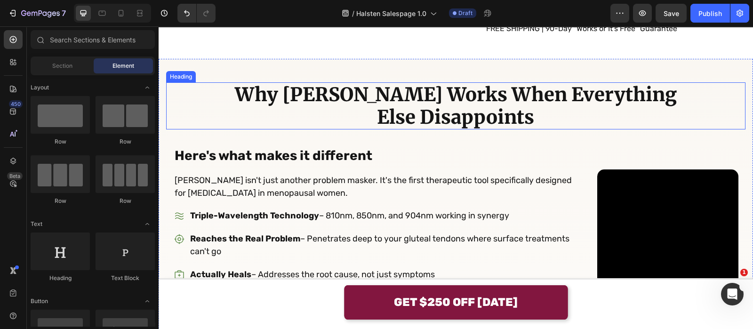
click at [358, 117] on h2 "Why [PERSON_NAME] Works When Everything Else Disappoints" at bounding box center [455, 105] width 463 height 47
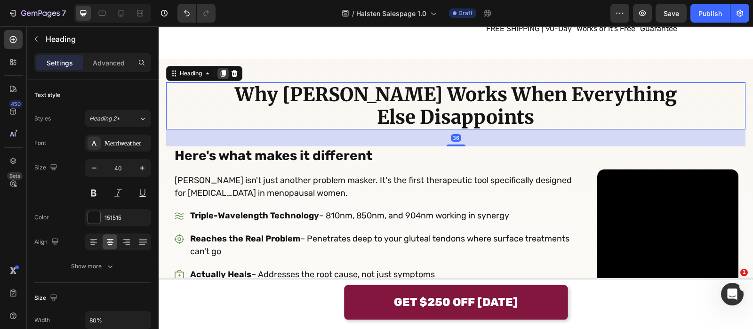
click at [227, 74] on div at bounding box center [222, 73] width 11 height 11
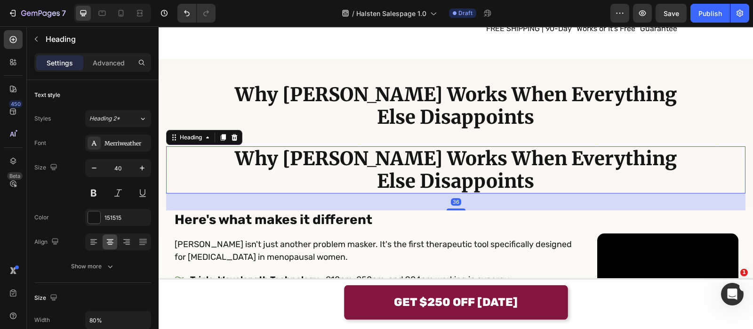
click at [274, 174] on h2 "Why [PERSON_NAME] Works When Everything Else Disappoints" at bounding box center [455, 169] width 463 height 47
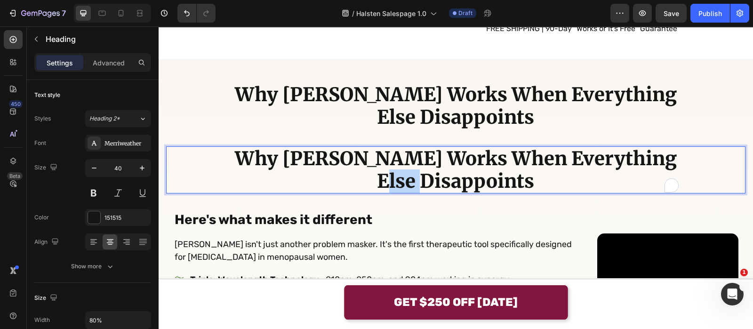
click at [274, 174] on p "Why [PERSON_NAME] Works When Everything Else Disappoints" at bounding box center [455, 169] width 461 height 45
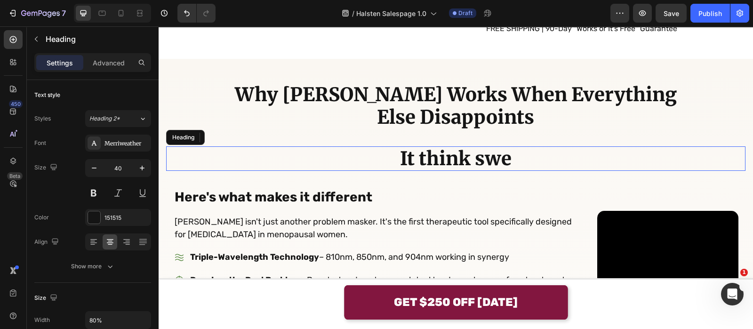
click at [355, 161] on p "It think swe" at bounding box center [455, 158] width 461 height 23
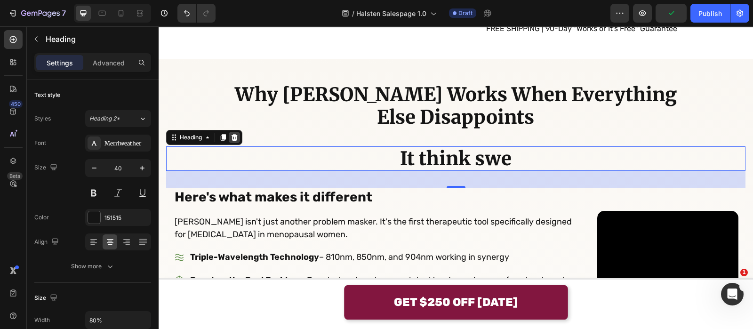
click at [238, 134] on icon at bounding box center [234, 138] width 8 height 8
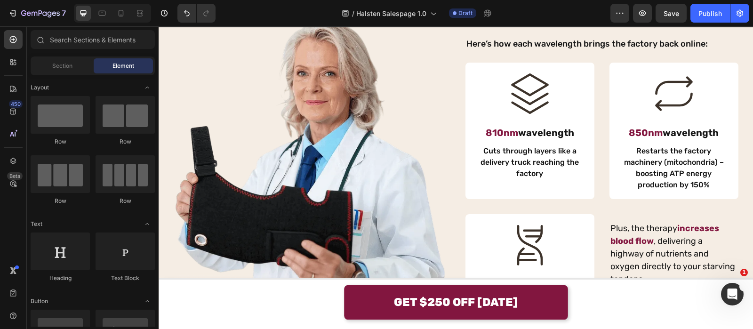
scroll to position [1669, 0]
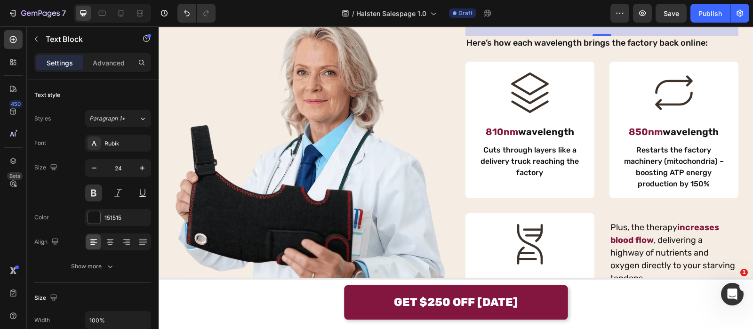
drag, startPoint x: 555, startPoint y: 142, endPoint x: 726, endPoint y: 140, distance: 170.7
click at [726, 24] on p "Our proprietary triple-wavelength system can restore collagen production even w…" at bounding box center [601, 1] width 271 height 44
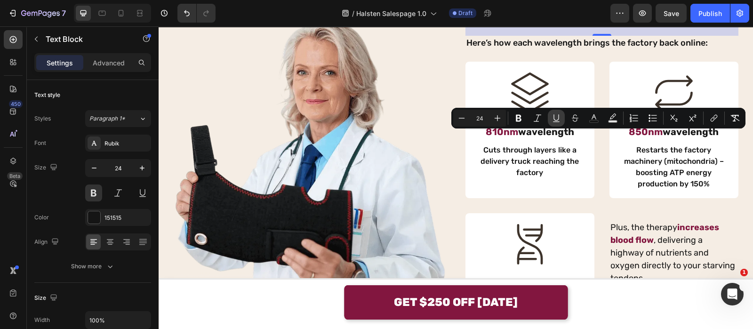
click at [558, 116] on icon "Editor contextual toolbar" at bounding box center [555, 117] width 5 height 7
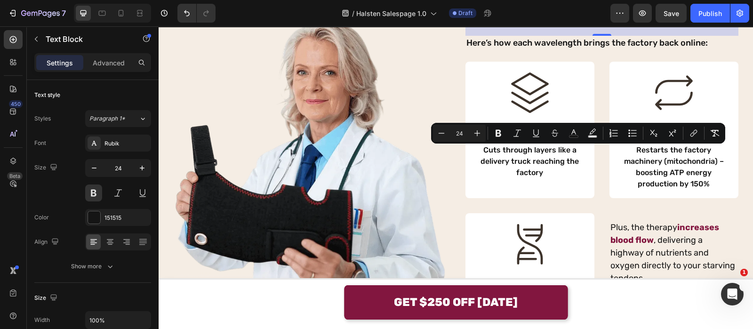
drag, startPoint x: 576, startPoint y: 172, endPoint x: 618, endPoint y: 158, distance: 43.7
click at [618, 24] on p "Our proprietary t riple-wavelength system can restore collagen production even …" at bounding box center [601, 1] width 271 height 44
drag, startPoint x: 703, startPoint y: 158, endPoint x: 539, endPoint y: 131, distance: 165.8
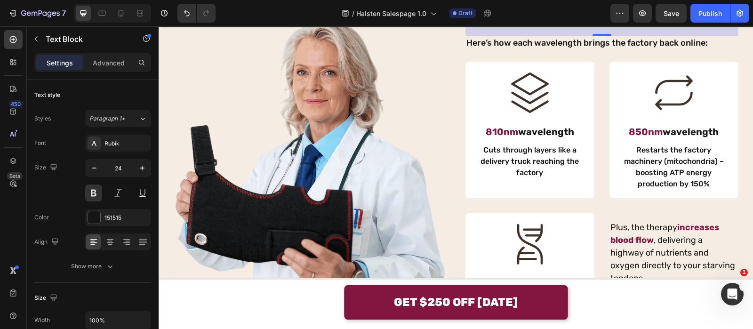
click at [539, 24] on div "Our proprietary t riple-wavelength system can restore collagen production even …" at bounding box center [601, 1] width 273 height 46
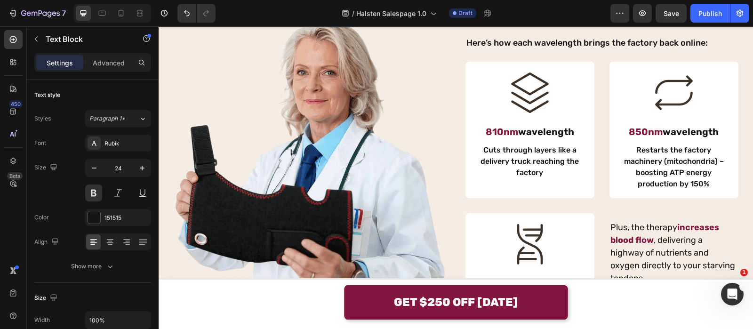
click at [595, 24] on p "Our proprietary t riple-wavelength system can restore collagen production even …" at bounding box center [601, 1] width 271 height 44
drag, startPoint x: 614, startPoint y: 166, endPoint x: 620, endPoint y: 158, distance: 10.7
click at [620, 24] on p "Our proprietary t riple-wavelength system can restore collagen production even …" at bounding box center [601, 1] width 271 height 44
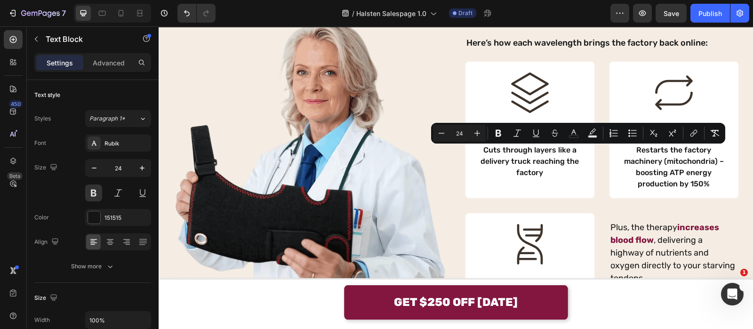
click at [615, 24] on p "Our proprietary t riple-wavelength system can restore collagen production even …" at bounding box center [601, 1] width 271 height 44
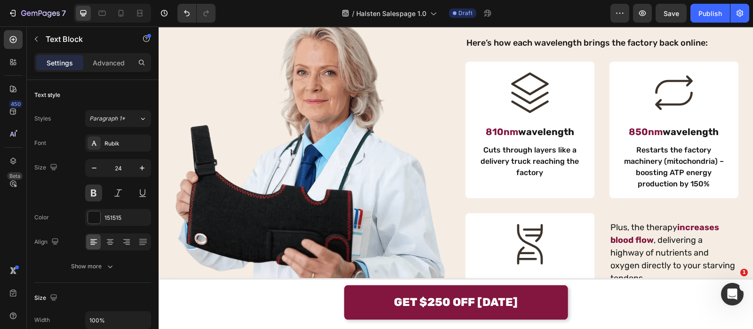
drag, startPoint x: 615, startPoint y: 165, endPoint x: 615, endPoint y: 158, distance: 7.5
click at [615, 24] on p "Our proprietary t riple-wavelength system can restore collagen production even …" at bounding box center [601, 1] width 271 height 44
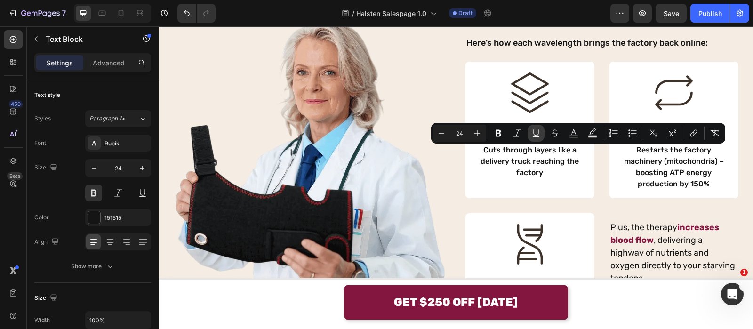
click at [542, 130] on button "Underline" at bounding box center [535, 133] width 17 height 17
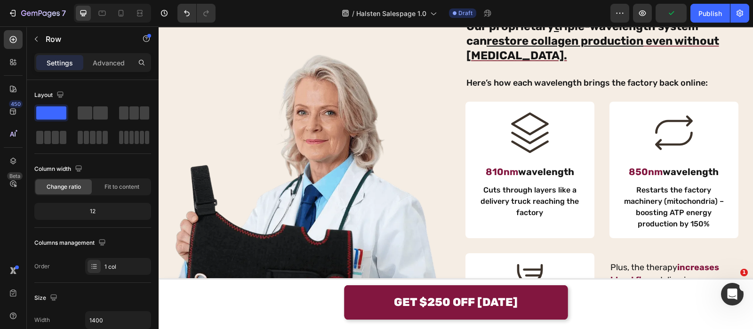
scroll to position [1640, 0]
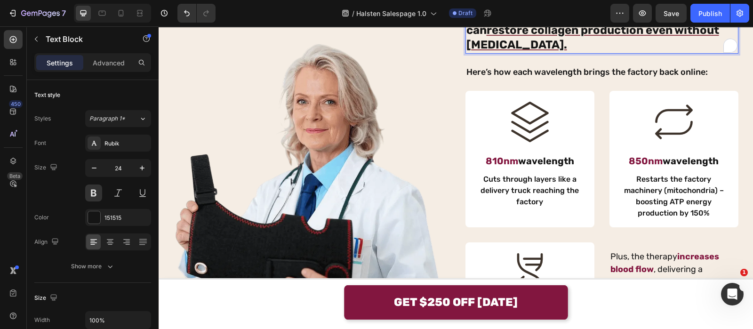
click at [558, 51] on span "t riple-wavelength system can restore collagen production even without [MEDICAL…" at bounding box center [592, 30] width 253 height 42
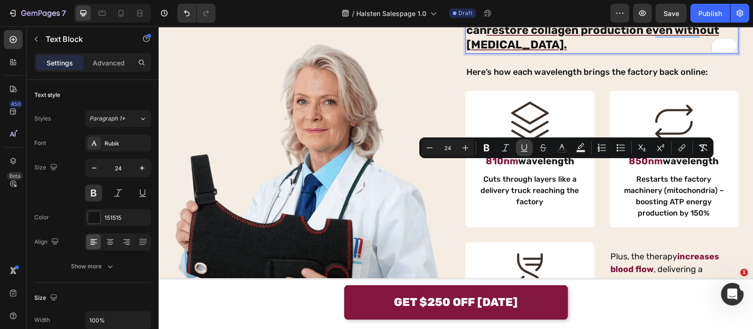
click at [529, 142] on button "Underline" at bounding box center [523, 147] width 17 height 17
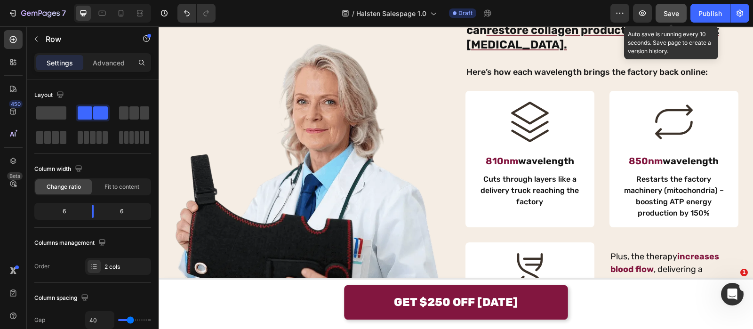
click at [662, 16] on button "Save" at bounding box center [670, 13] width 31 height 19
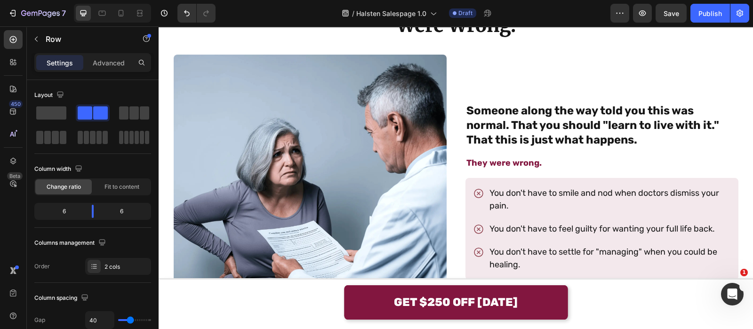
scroll to position [666, 0]
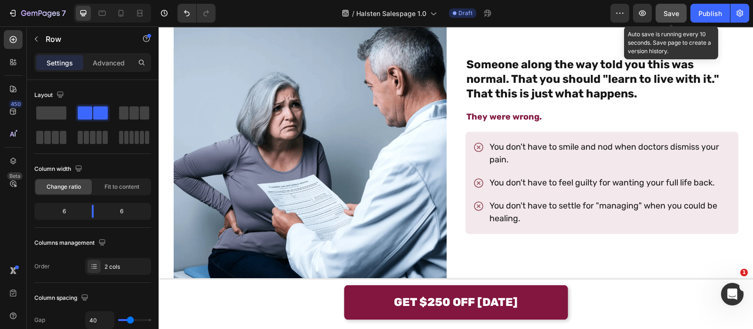
click at [673, 15] on span "Save" at bounding box center [671, 13] width 16 height 8
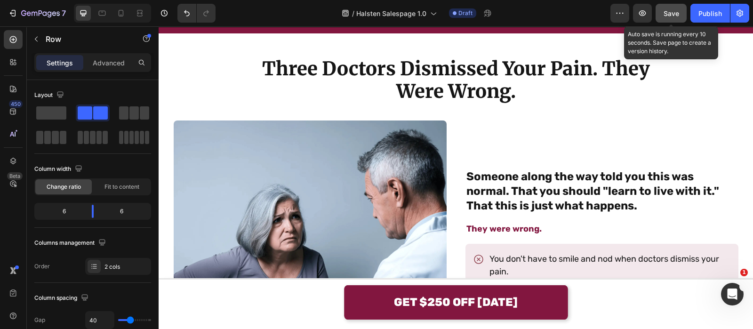
scroll to position [554, 0]
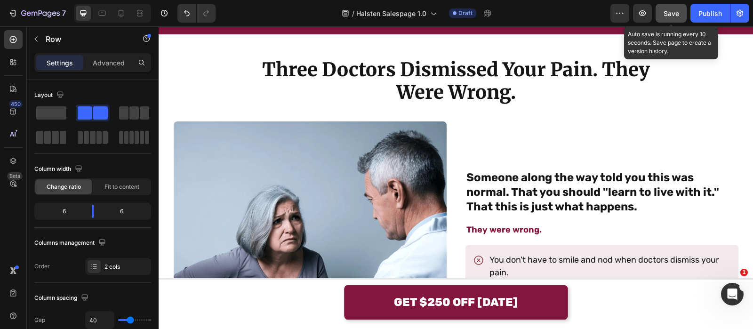
click at [659, 17] on button "Save" at bounding box center [670, 13] width 31 height 19
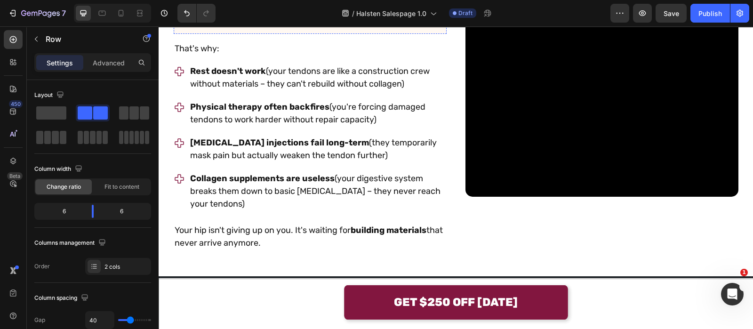
scroll to position [1402, 0]
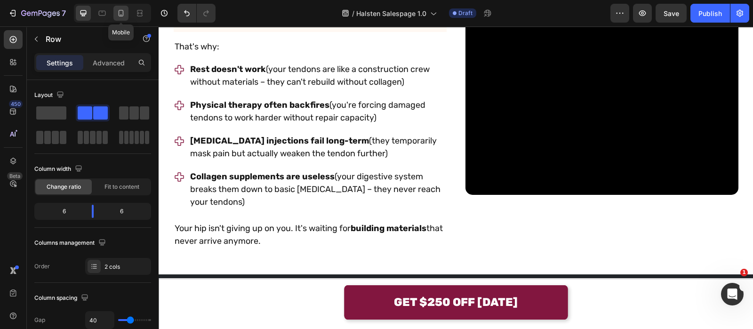
click at [118, 15] on icon at bounding box center [120, 12] width 9 height 9
type input "24"
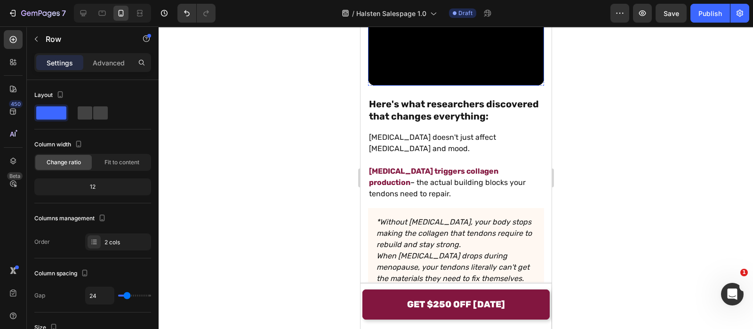
scroll to position [1459, 0]
click at [338, 111] on div at bounding box center [455, 177] width 594 height 302
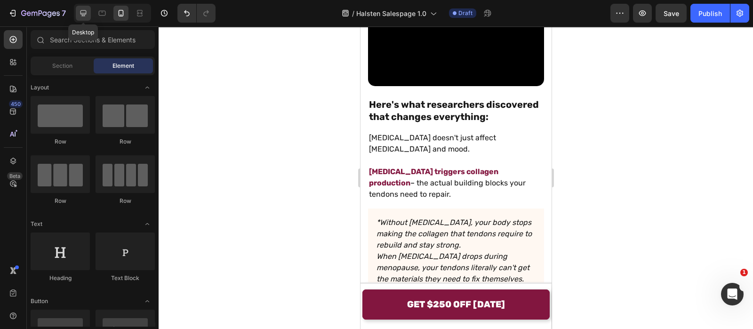
click at [87, 11] on icon at bounding box center [83, 12] width 9 height 9
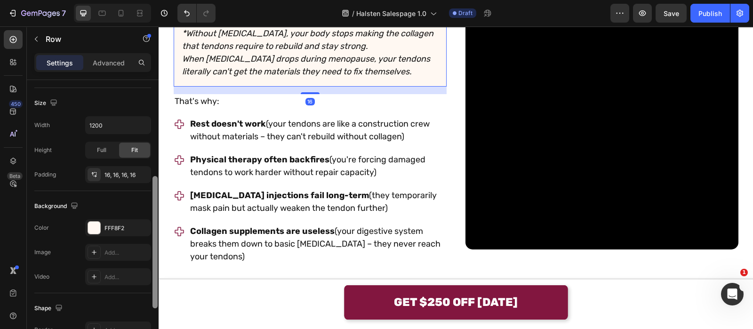
scroll to position [196, 0]
click at [113, 223] on div "FFF8F2" at bounding box center [117, 226] width 27 height 8
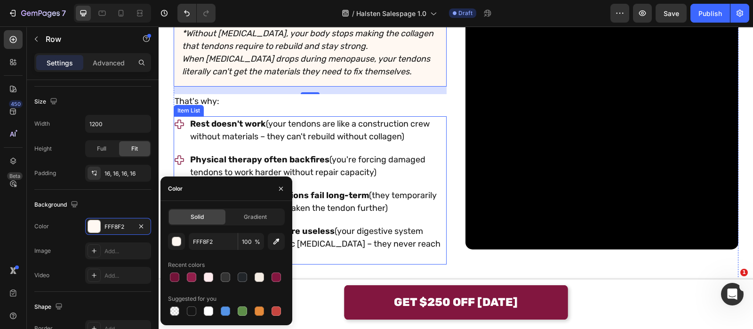
click at [351, 143] on p "Rest doesn't work (your tendons are like a construction crew without materials …" at bounding box center [317, 130] width 255 height 25
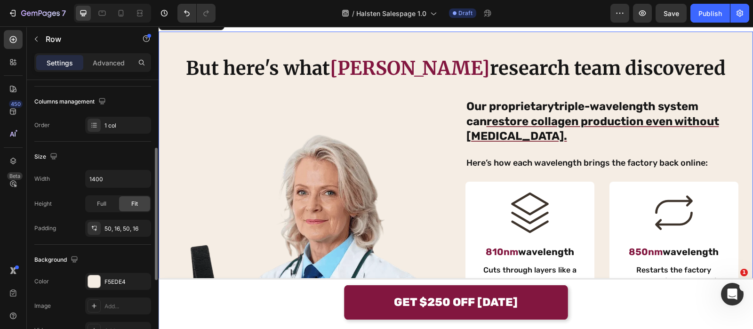
scroll to position [173, 0]
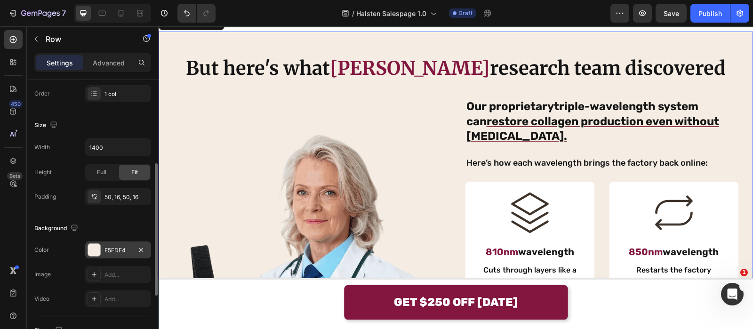
click at [113, 242] on div "F5EDE4" at bounding box center [118, 249] width 66 height 17
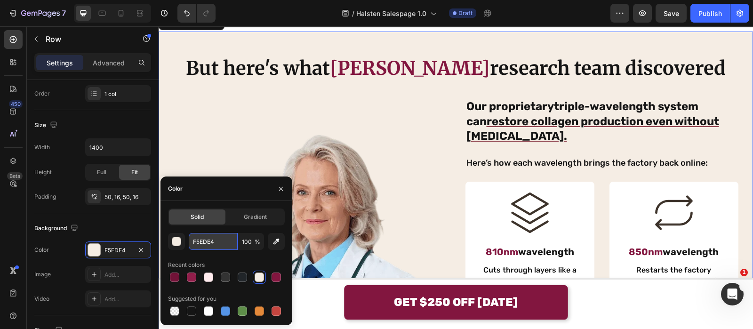
click at [202, 239] on input "F5EDE4" at bounding box center [213, 241] width 49 height 17
click at [281, 189] on icon "button" at bounding box center [281, 189] width 4 height 4
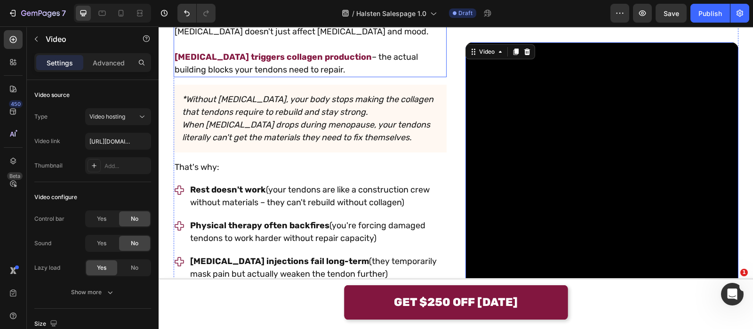
scroll to position [1324, 0]
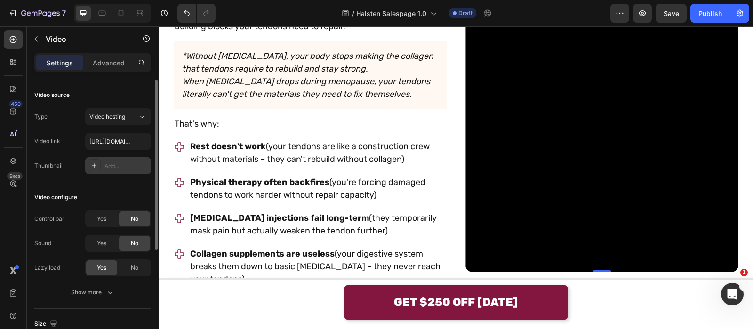
click at [118, 162] on div "Add..." at bounding box center [126, 166] width 44 height 8
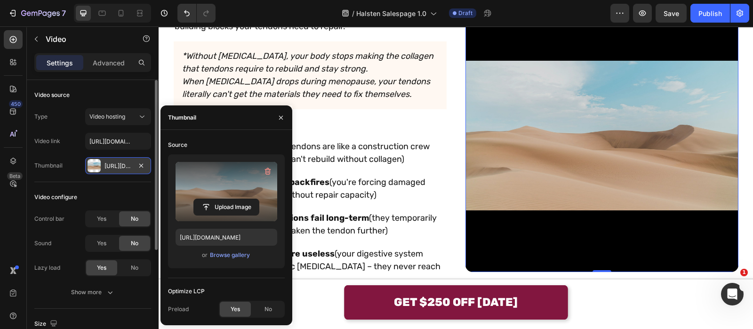
click at [227, 196] on label at bounding box center [226, 191] width 102 height 59
click at [227, 199] on input "file" at bounding box center [226, 207] width 65 height 16
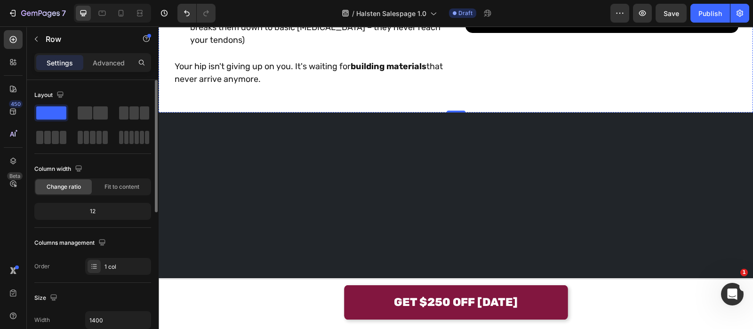
scroll to position [1160, 0]
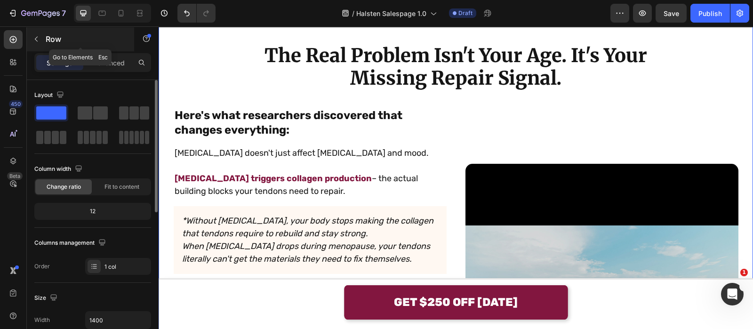
click at [70, 40] on p "Row" at bounding box center [86, 38] width 80 height 11
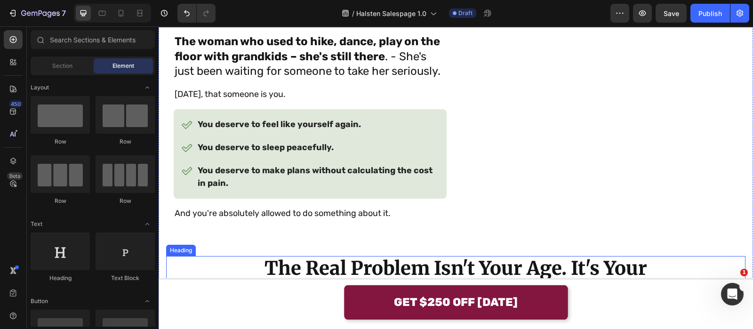
scroll to position [948, 0]
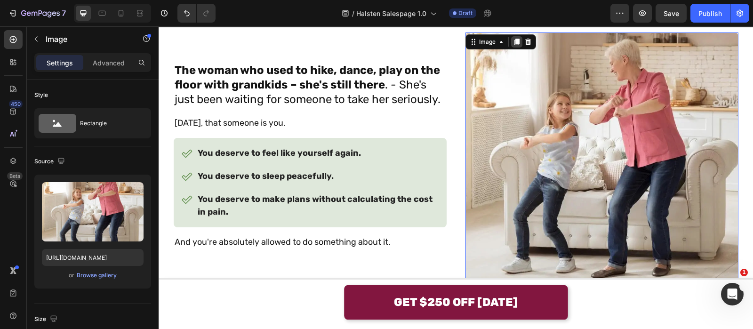
click at [513, 45] on icon at bounding box center [517, 42] width 8 height 8
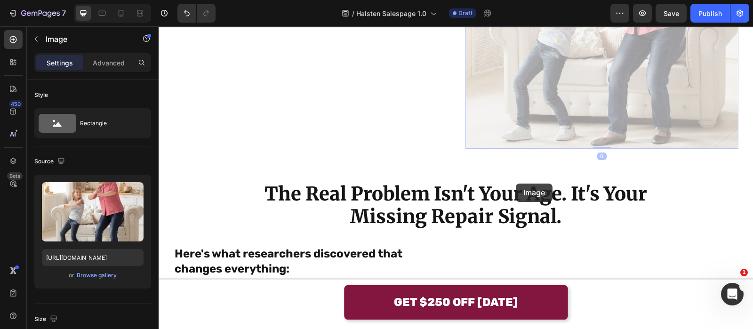
scroll to position [1405, 0]
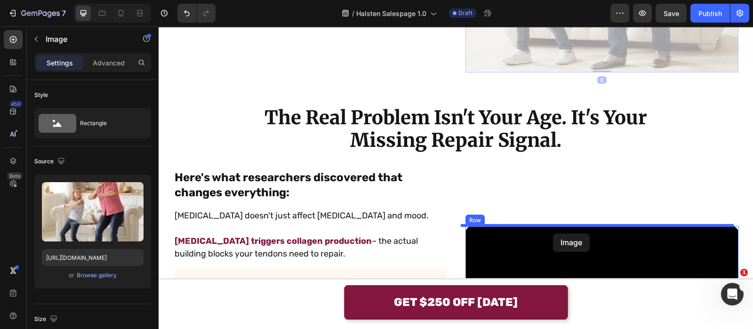
drag, startPoint x: 484, startPoint y: 49, endPoint x: 553, endPoint y: 233, distance: 196.7
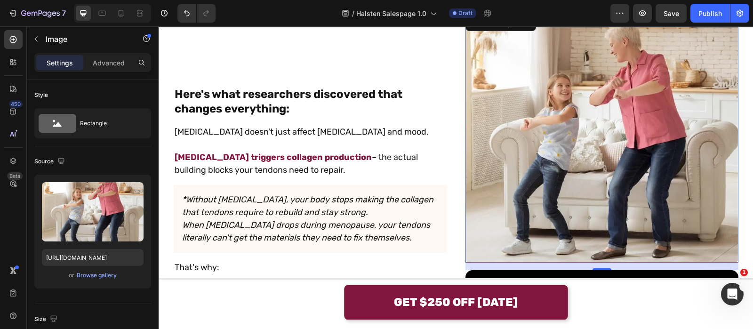
scroll to position [1311, 0]
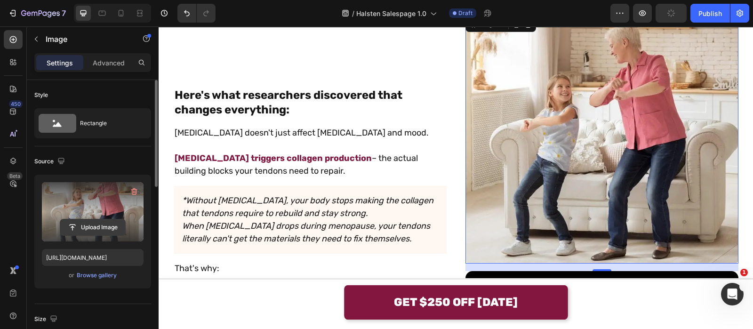
click at [114, 229] on input "file" at bounding box center [92, 227] width 65 height 16
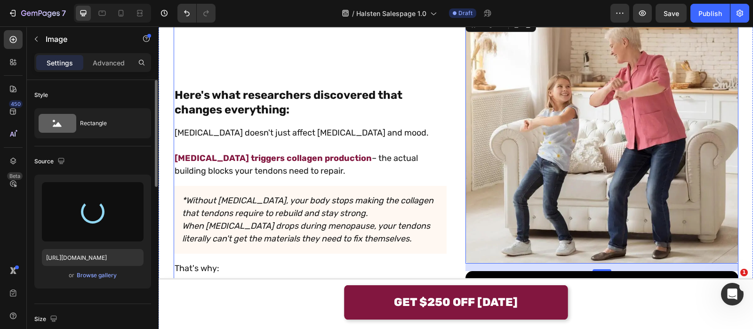
type input "[URL][DOMAIN_NAME]"
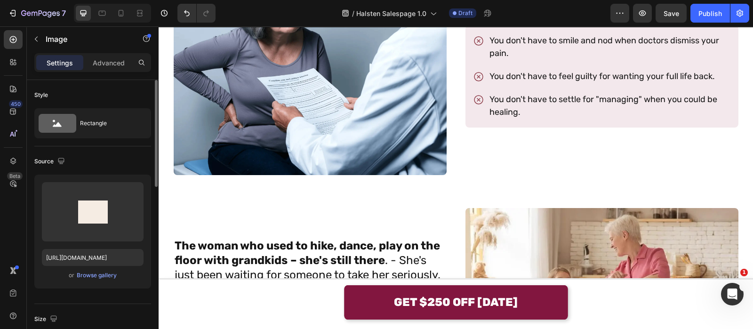
scroll to position [772, 0]
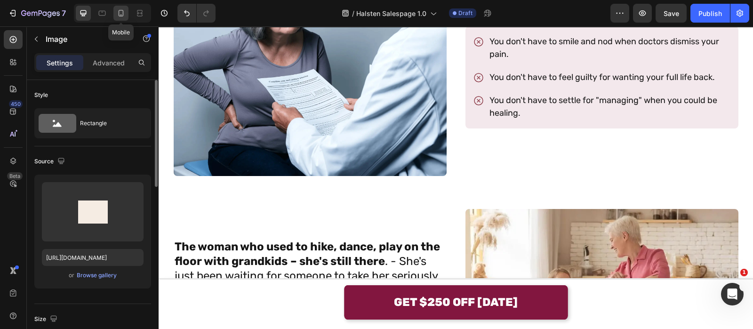
click at [127, 15] on div at bounding box center [120, 13] width 15 height 15
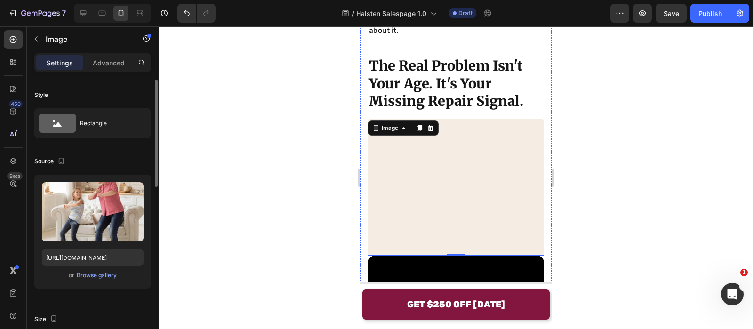
scroll to position [1409, 0]
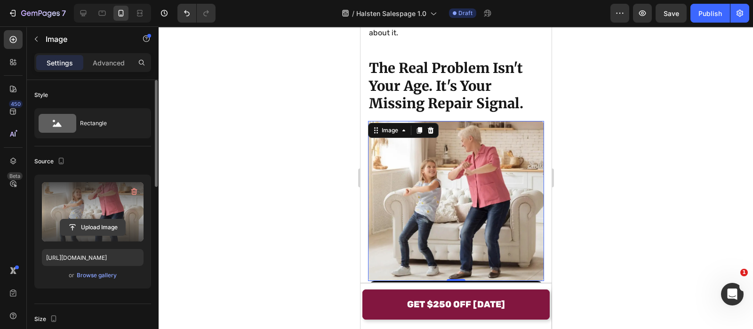
click at [101, 234] on input "file" at bounding box center [92, 227] width 65 height 16
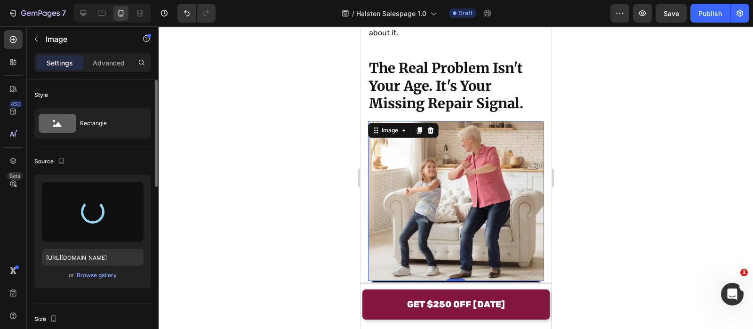
type input "[URL][DOMAIN_NAME]"
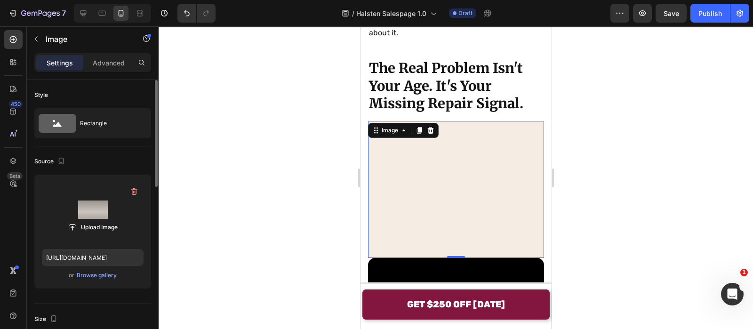
click at [238, 129] on div at bounding box center [455, 177] width 594 height 302
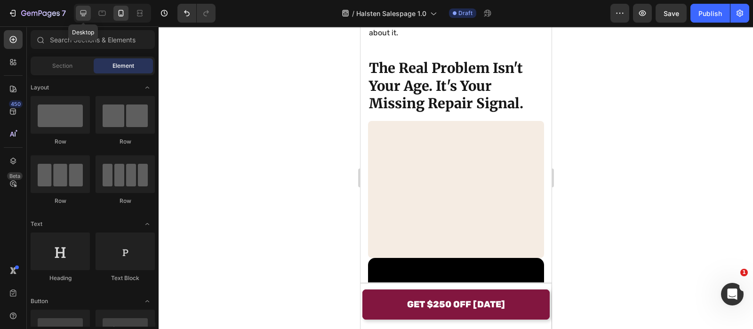
click at [87, 15] on icon at bounding box center [83, 12] width 9 height 9
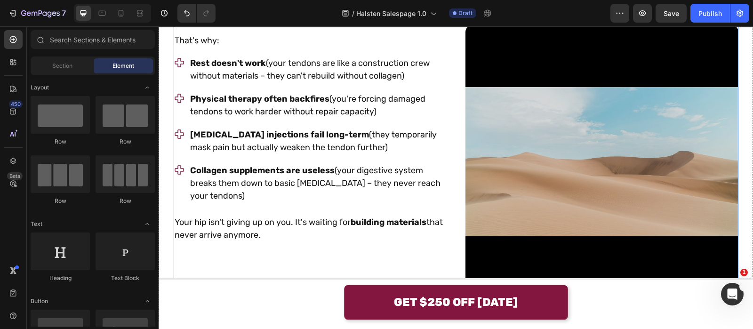
click at [518, 116] on video at bounding box center [601, 161] width 273 height 273
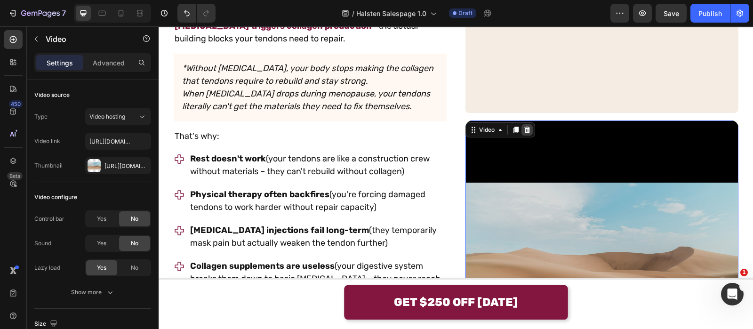
click at [523, 131] on icon at bounding box center [527, 130] width 8 height 8
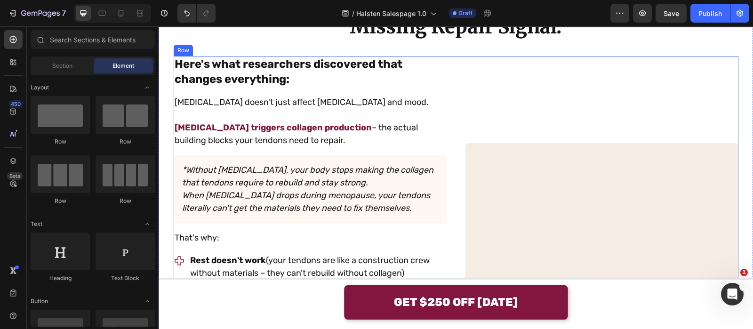
scroll to position [1269, 0]
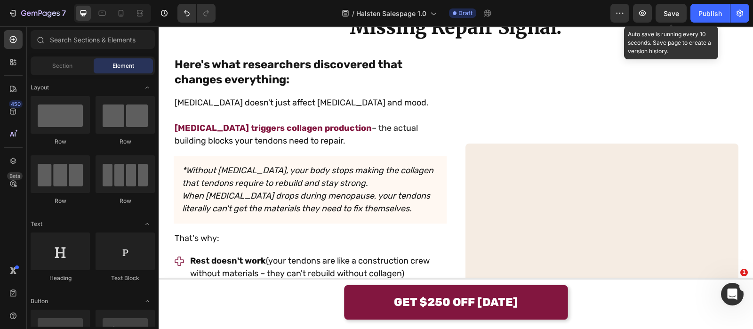
click at [674, 16] on span "Save" at bounding box center [671, 13] width 16 height 8
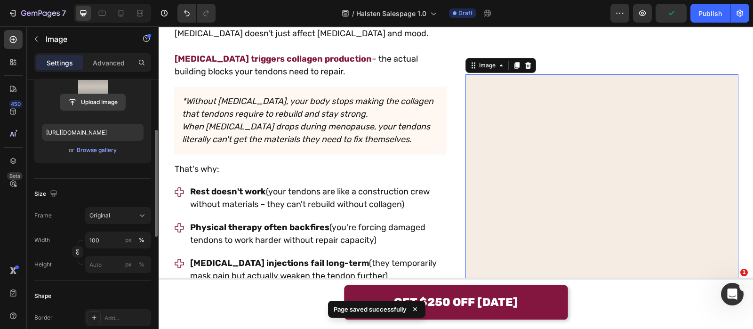
scroll to position [126, 0]
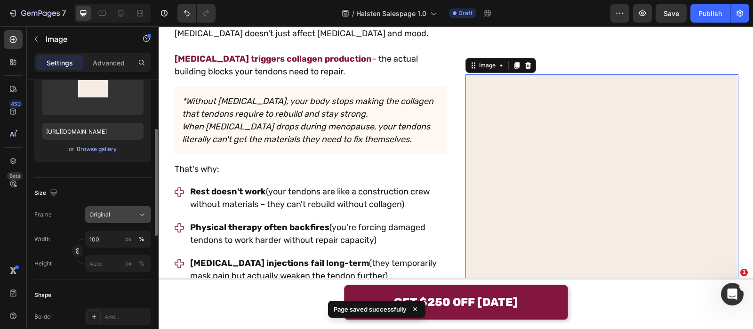
click at [142, 215] on icon at bounding box center [142, 215] width 5 height 2
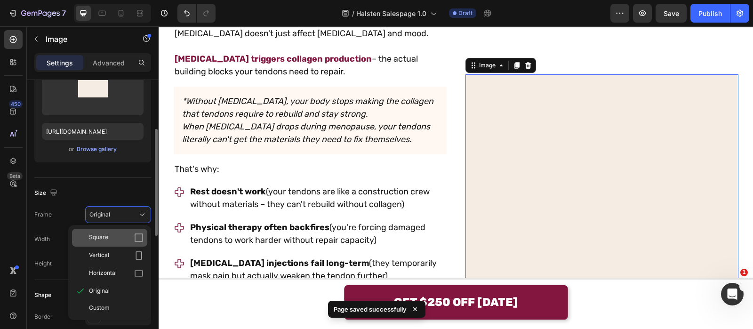
click at [136, 235] on icon at bounding box center [138, 237] width 9 height 9
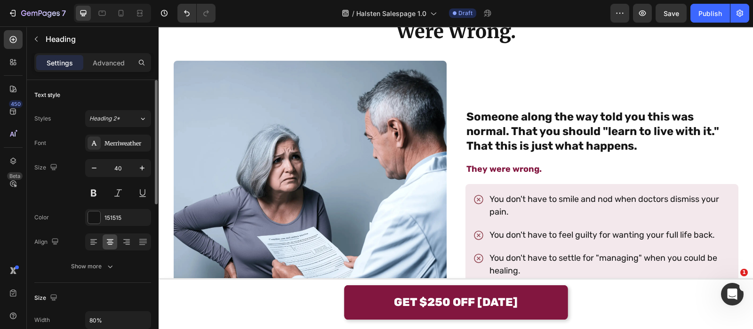
scroll to position [595, 0]
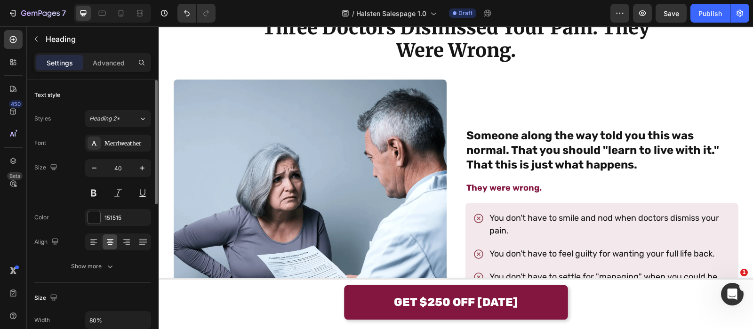
drag, startPoint x: 824, startPoint y: 39, endPoint x: 462, endPoint y: 119, distance: 370.6
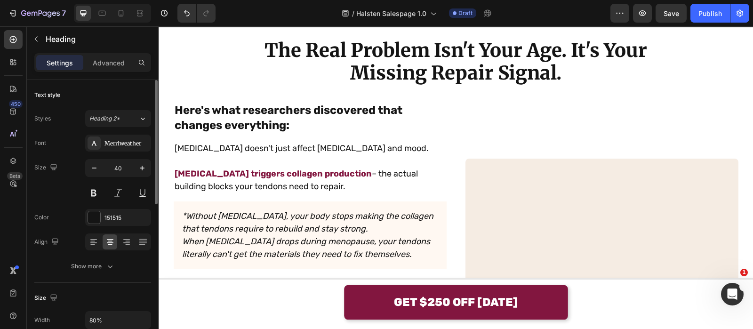
scroll to position [1223, 0]
click at [125, 16] on icon at bounding box center [120, 12] width 9 height 9
type input "29"
type input "100%"
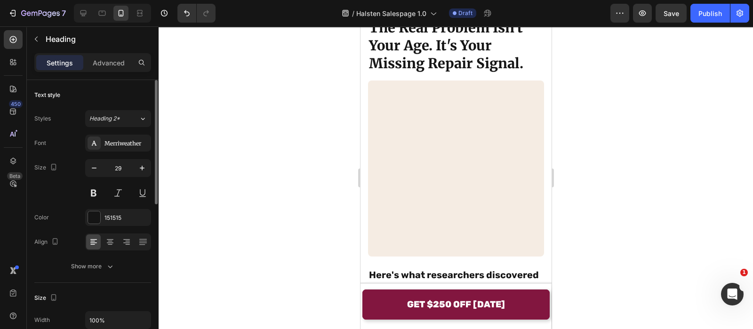
scroll to position [1958, 0]
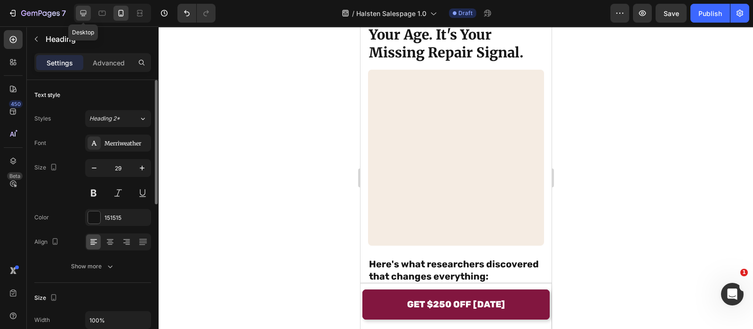
click at [79, 11] on icon at bounding box center [83, 12] width 9 height 9
type input "40"
type input "80%"
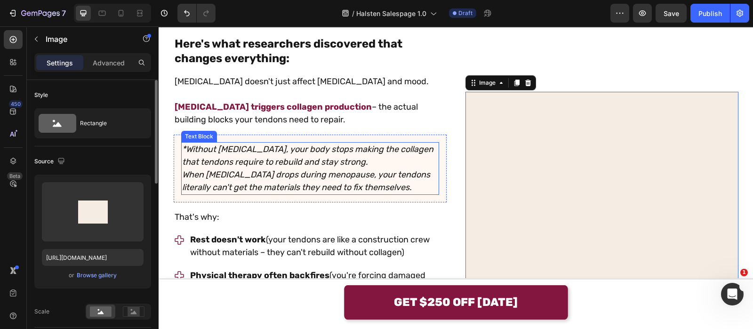
scroll to position [1835, 0]
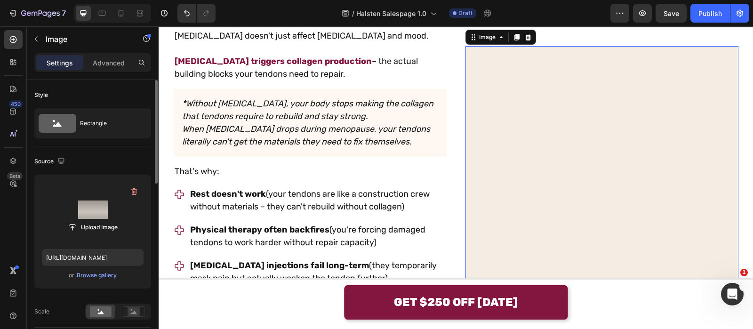
click at [115, 207] on label at bounding box center [93, 211] width 102 height 59
click at [115, 219] on input "file" at bounding box center [92, 227] width 65 height 16
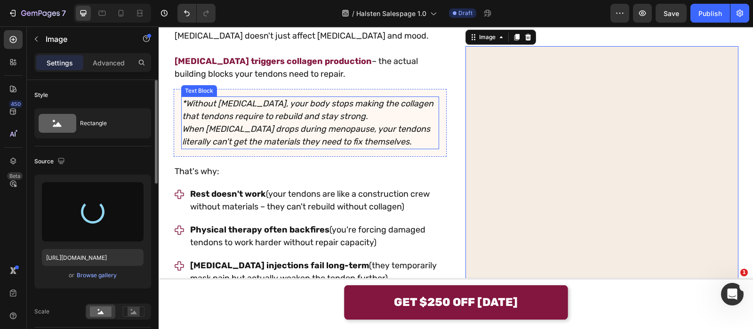
type input "[URL][DOMAIN_NAME]"
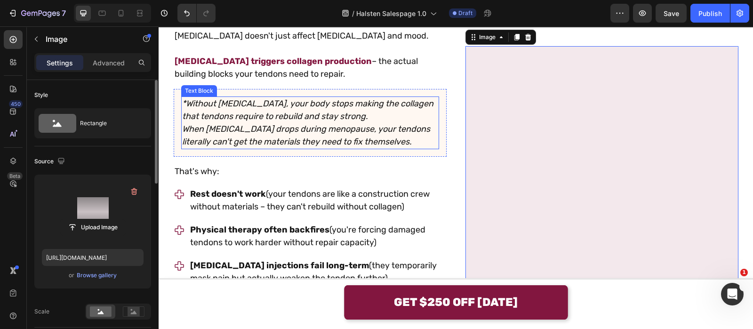
click at [392, 126] on p "When [MEDICAL_DATA] drops during menopause, your tendons literally can't get th…" at bounding box center [310, 135] width 256 height 25
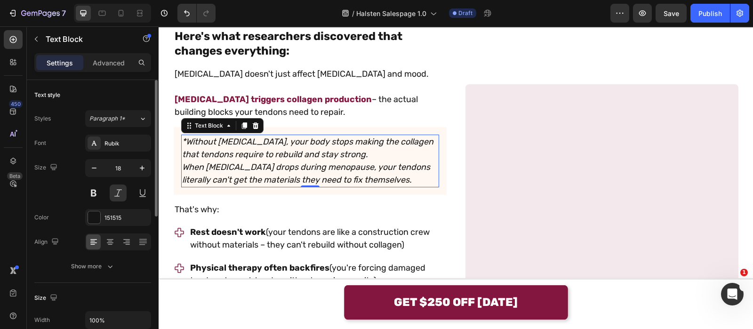
scroll to position [1625, 0]
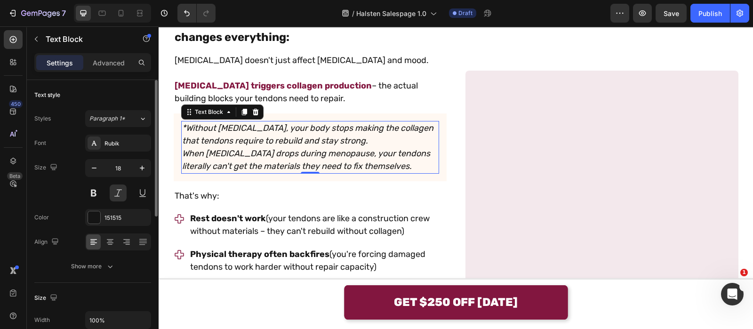
click at [510, 154] on img at bounding box center [601, 207] width 273 height 273
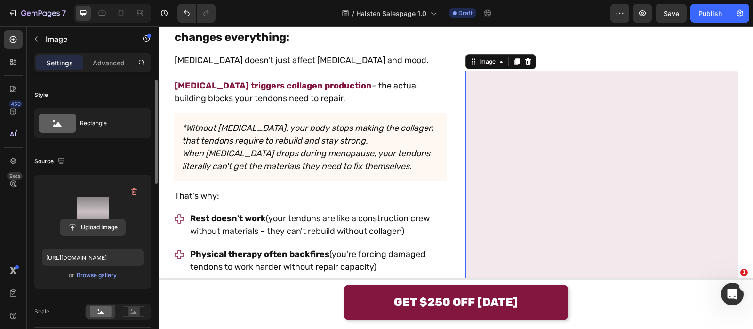
click at [88, 230] on input "file" at bounding box center [92, 227] width 65 height 16
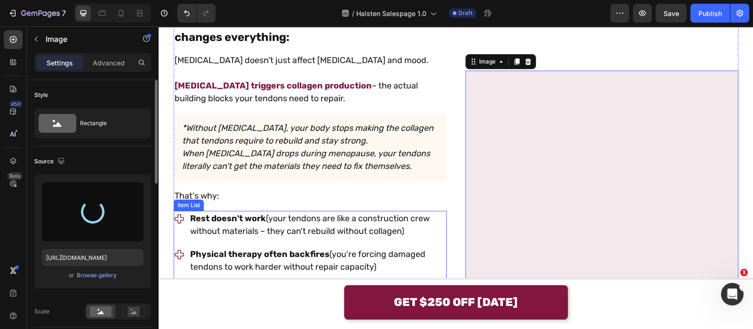
type input "[URL][DOMAIN_NAME]"
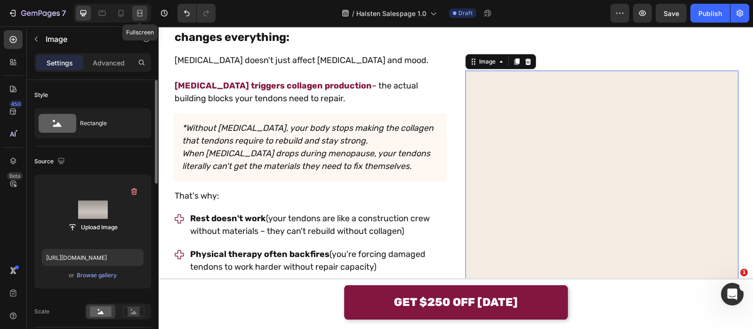
click at [137, 7] on div at bounding box center [139, 13] width 15 height 15
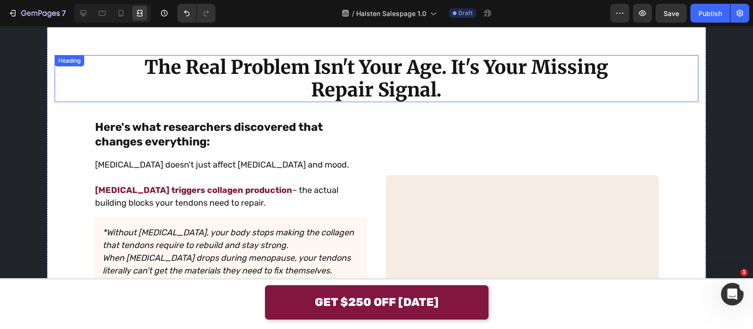
scroll to position [1624, 0]
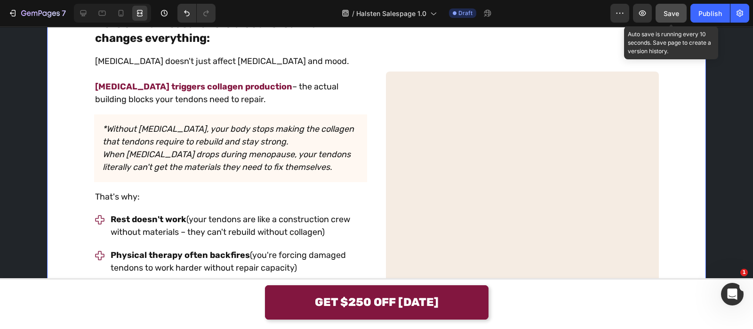
click at [668, 17] on div "Save" at bounding box center [671, 13] width 16 height 10
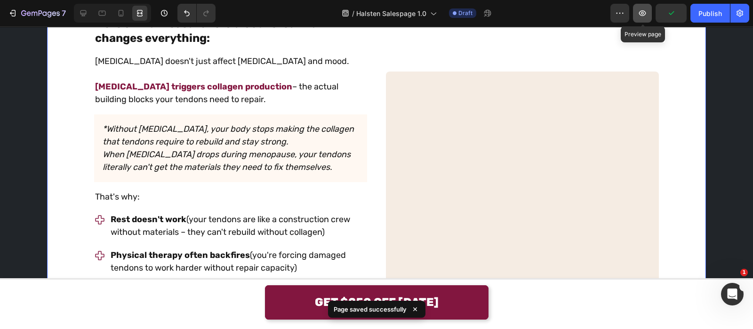
click at [649, 15] on button "button" at bounding box center [642, 13] width 19 height 19
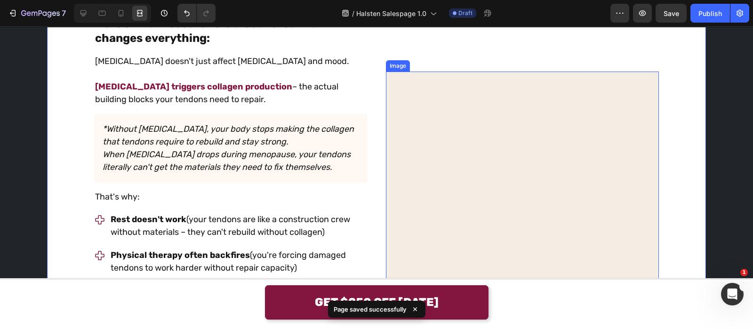
click at [399, 106] on img at bounding box center [522, 207] width 273 height 273
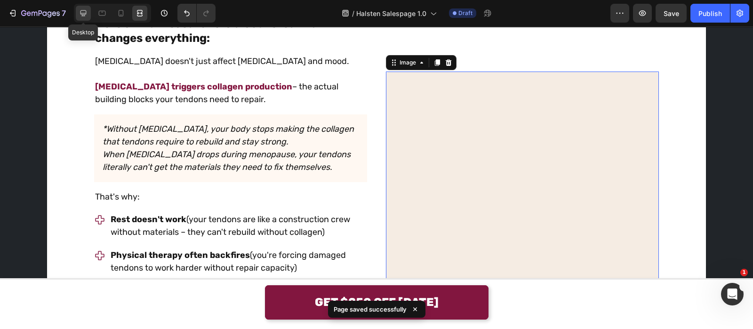
click at [76, 11] on div at bounding box center [83, 13] width 15 height 15
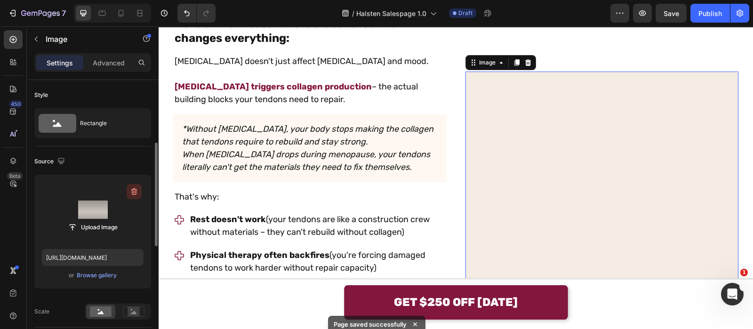
scroll to position [47, 0]
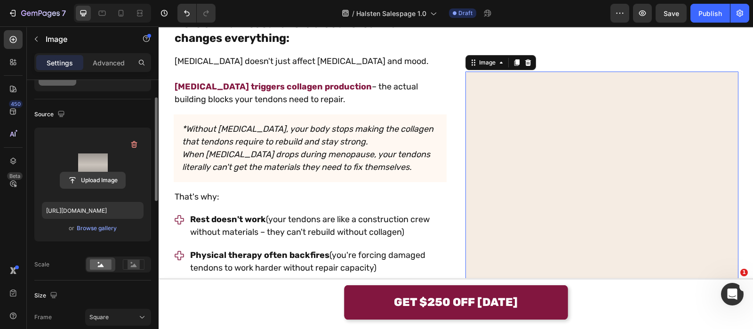
click at [109, 179] on input "file" at bounding box center [92, 180] width 65 height 16
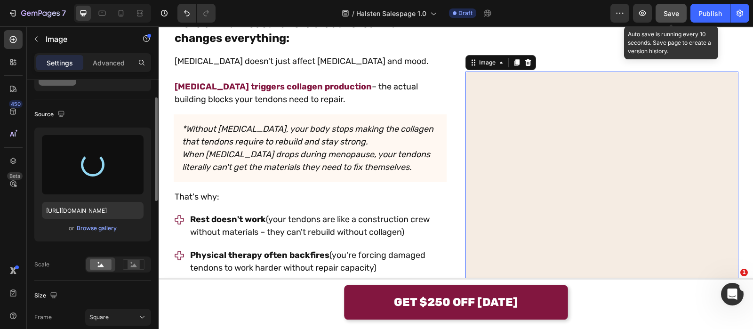
type input "[URL][DOMAIN_NAME]"
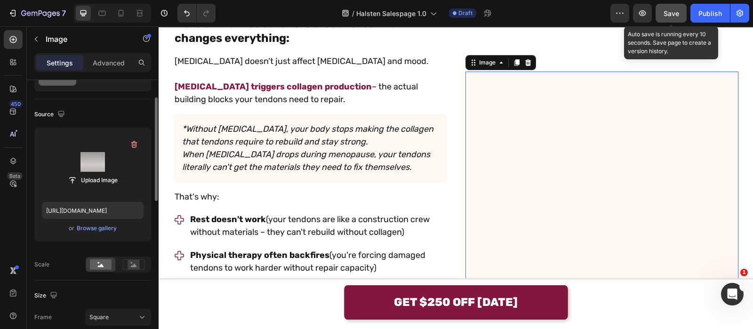
click at [673, 12] on span "Save" at bounding box center [671, 13] width 16 height 8
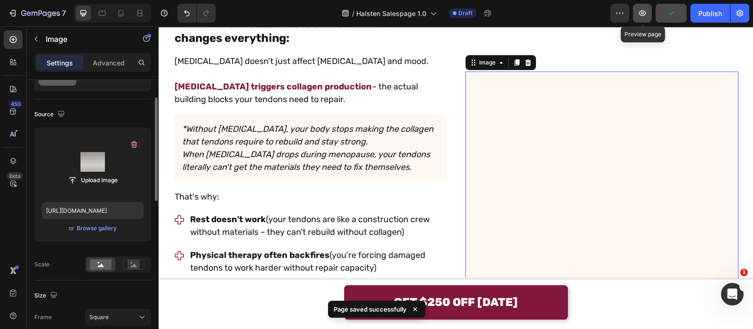
click at [642, 12] on icon "button" at bounding box center [642, 13] width 7 height 6
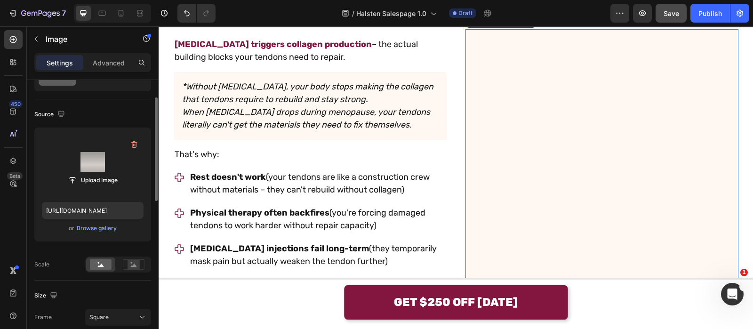
scroll to position [1667, 0]
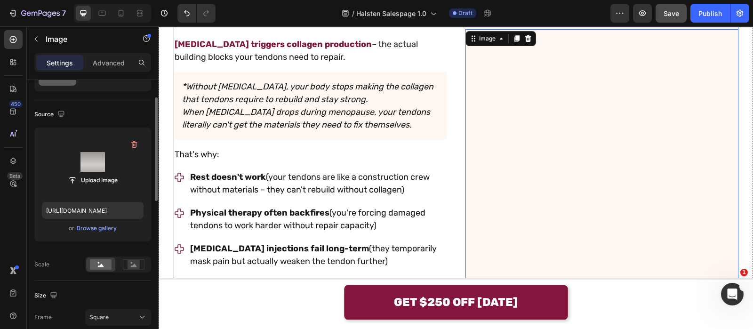
click at [457, 94] on div "Here's what researchers discovered that changes everything: Text Block [MEDICAL…" at bounding box center [456, 165] width 564 height 385
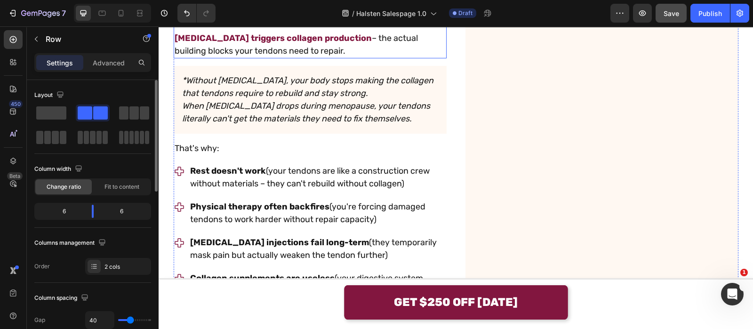
scroll to position [1672, 0]
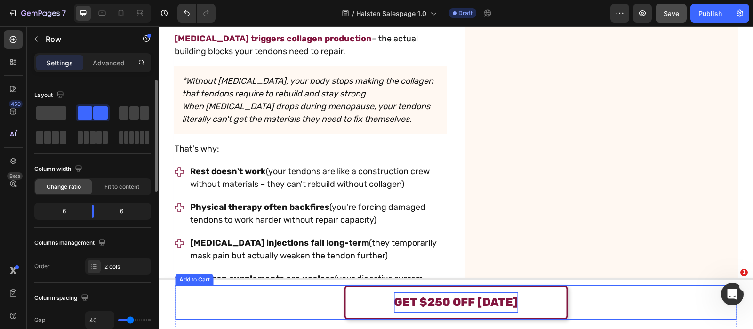
click at [396, 302] on div "GET $250 OFF [DATE]" at bounding box center [456, 302] width 124 height 20
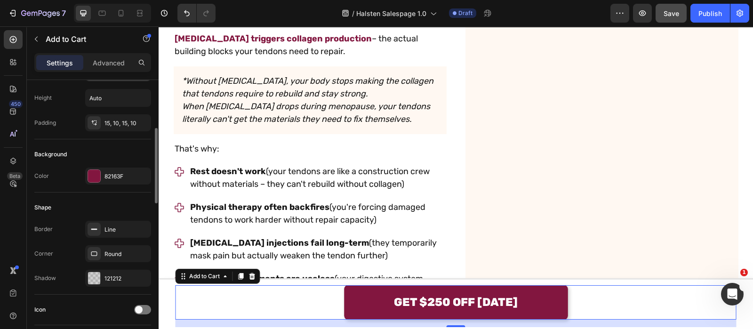
scroll to position [173, 0]
click at [117, 167] on div "82163F" at bounding box center [118, 174] width 66 height 17
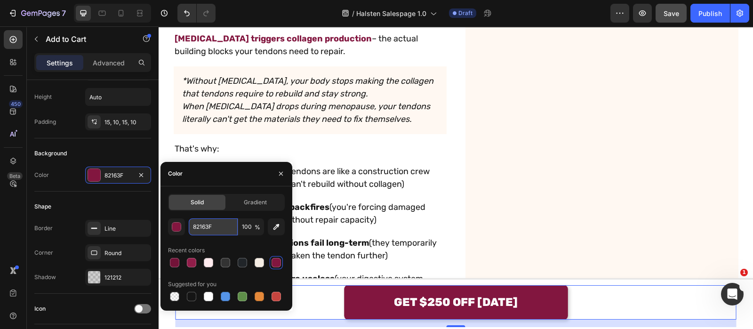
click at [203, 227] on input "82163F" at bounding box center [213, 226] width 49 height 17
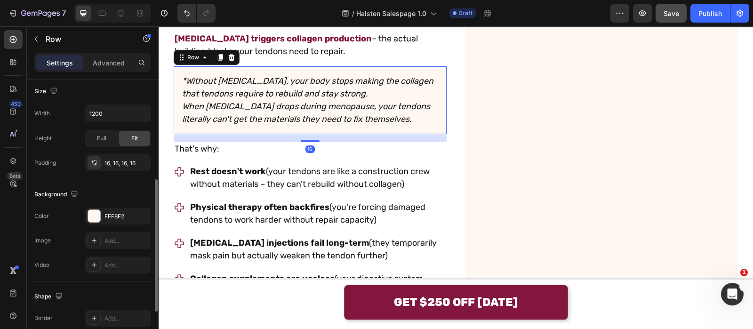
scroll to position [209, 0]
click at [124, 215] on div "FFF8F2" at bounding box center [117, 214] width 27 height 8
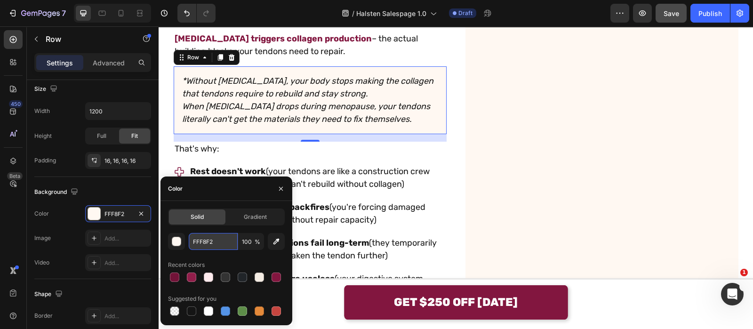
click at [214, 243] on input "FFF8F2" at bounding box center [213, 241] width 49 height 17
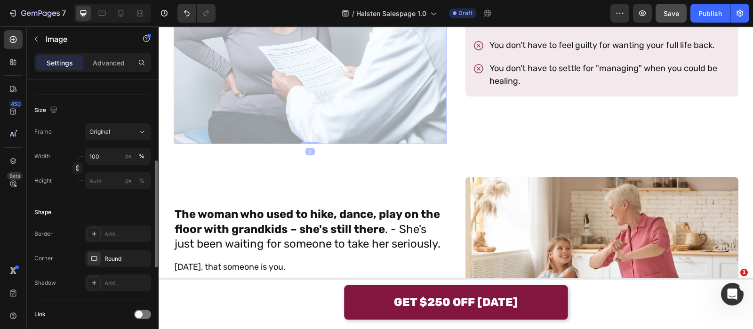
scroll to position [0, 0]
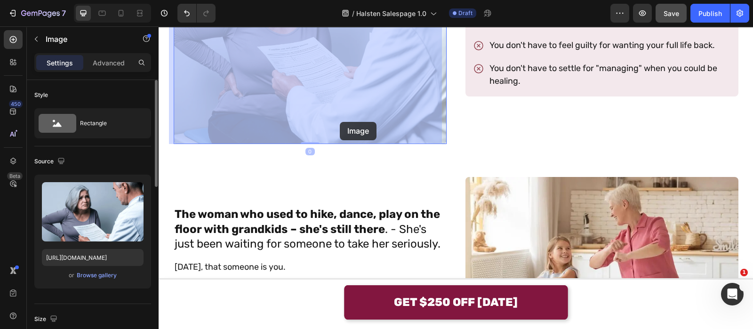
drag, startPoint x: 293, startPoint y: 93, endPoint x: 340, endPoint y: 122, distance: 54.7
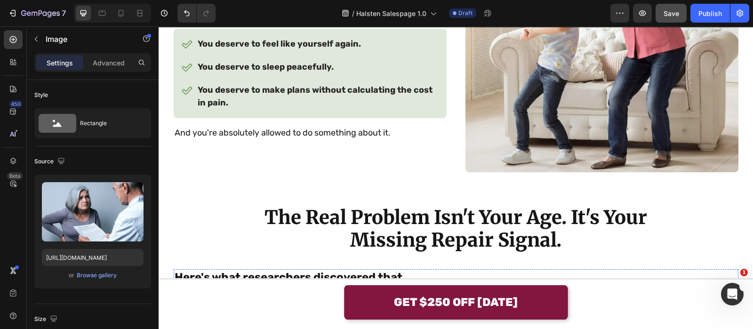
scroll to position [1370, 0]
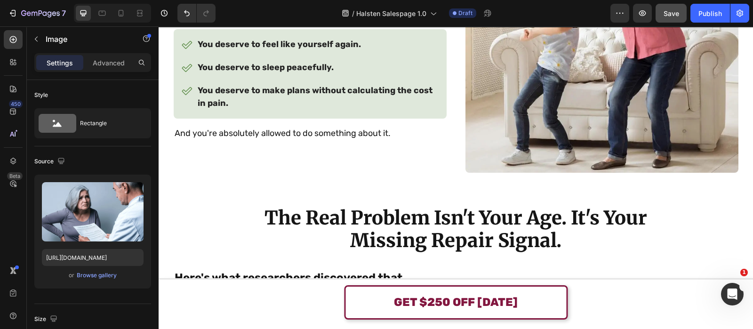
click at [402, 308] on div "GET $250 OFF [DATE]" at bounding box center [456, 302] width 124 height 20
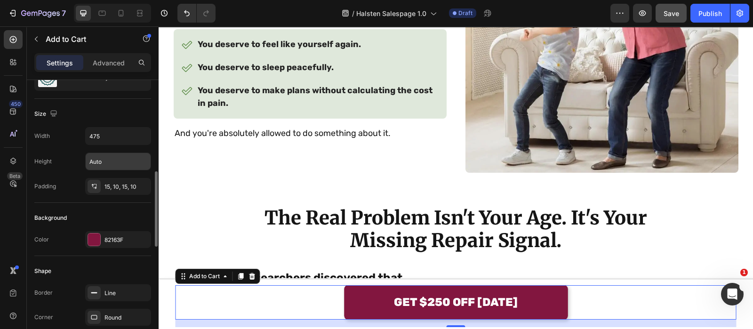
scroll to position [157, 0]
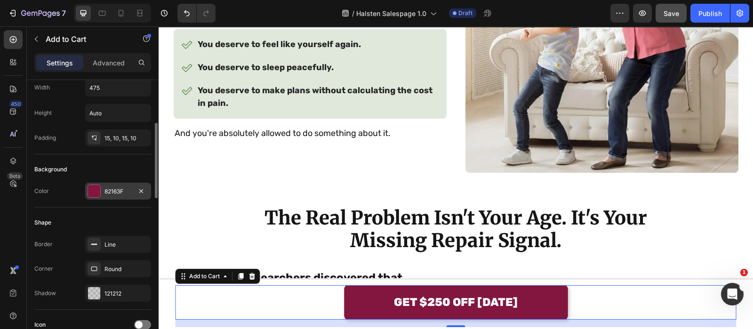
click at [111, 190] on div "82163F" at bounding box center [117, 191] width 27 height 8
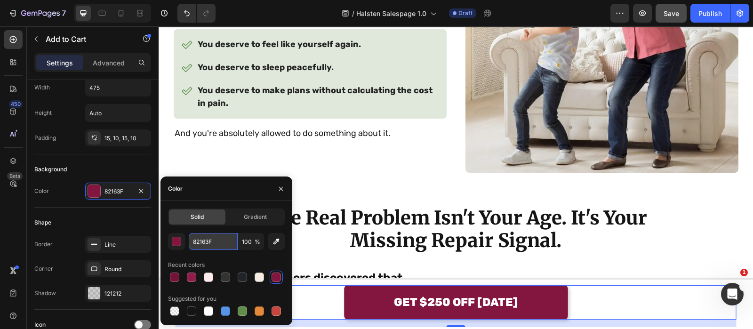
click at [198, 242] on input "82163F" at bounding box center [213, 241] width 49 height 17
click at [672, 18] on button "Save" at bounding box center [670, 13] width 31 height 19
